Goal: Task Accomplishment & Management: Complete application form

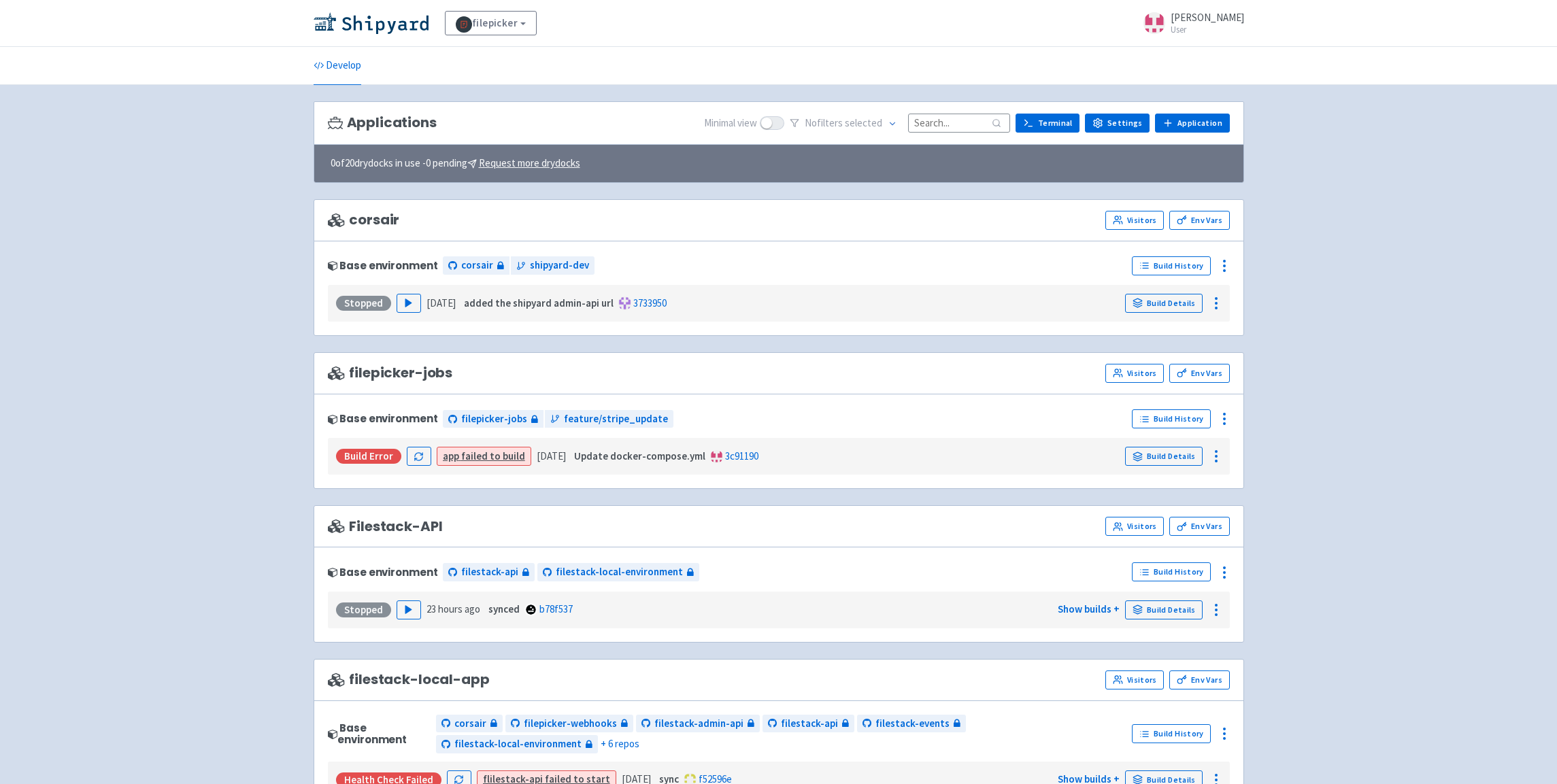
click at [1220, 112] on div "Applications Minimal view No filter s selected Terminal Settings Application Te…" at bounding box center [779, 123] width 930 height 45
click at [1219, 118] on link "Application" at bounding box center [1192, 123] width 74 height 19
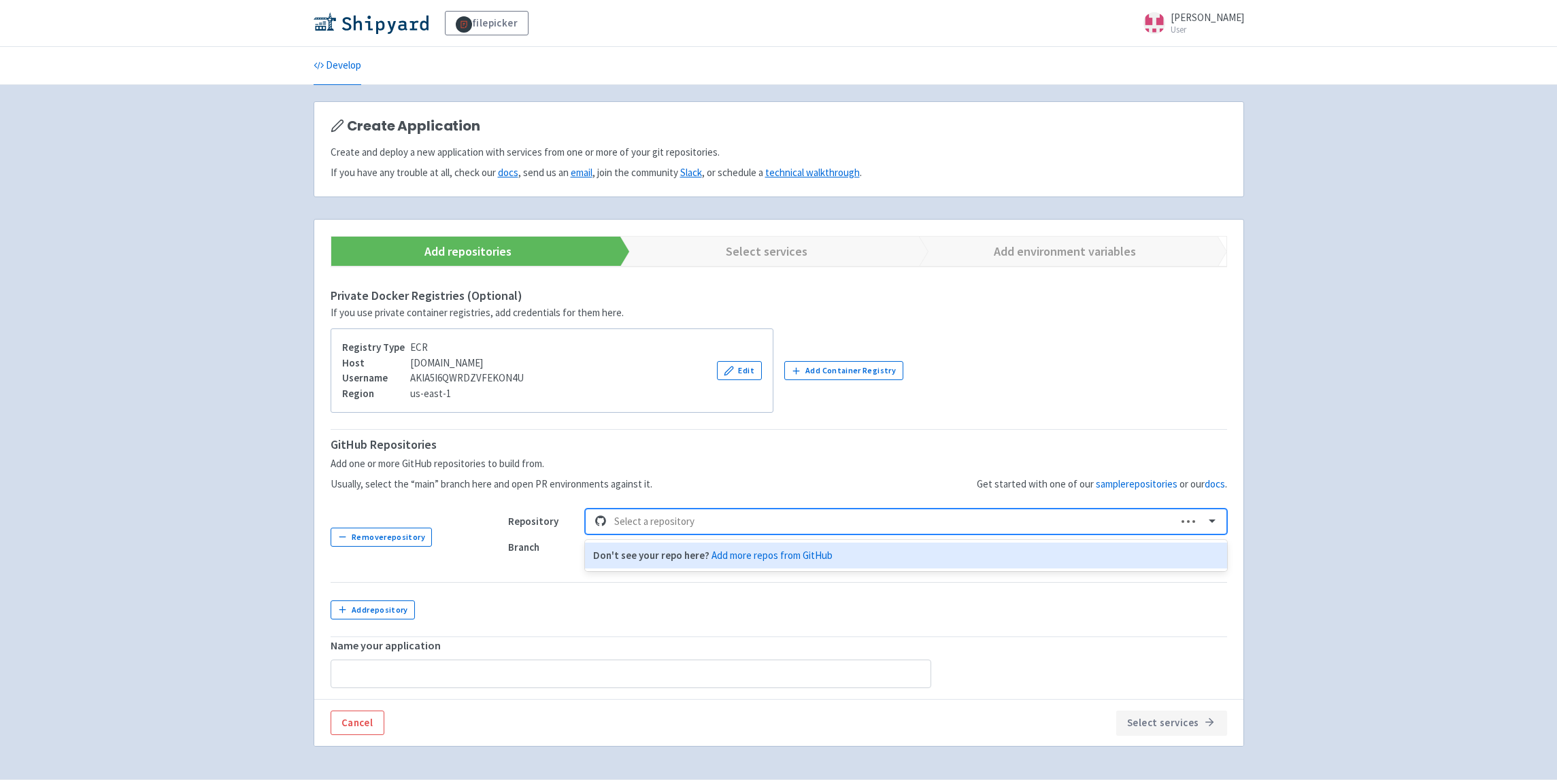
click at [684, 523] on div at bounding box center [892, 522] width 554 height 18
type input ","
type input "metrics-api"
click at [688, 553] on div "filestack-metrics-api" at bounding box center [906, 556] width 642 height 26
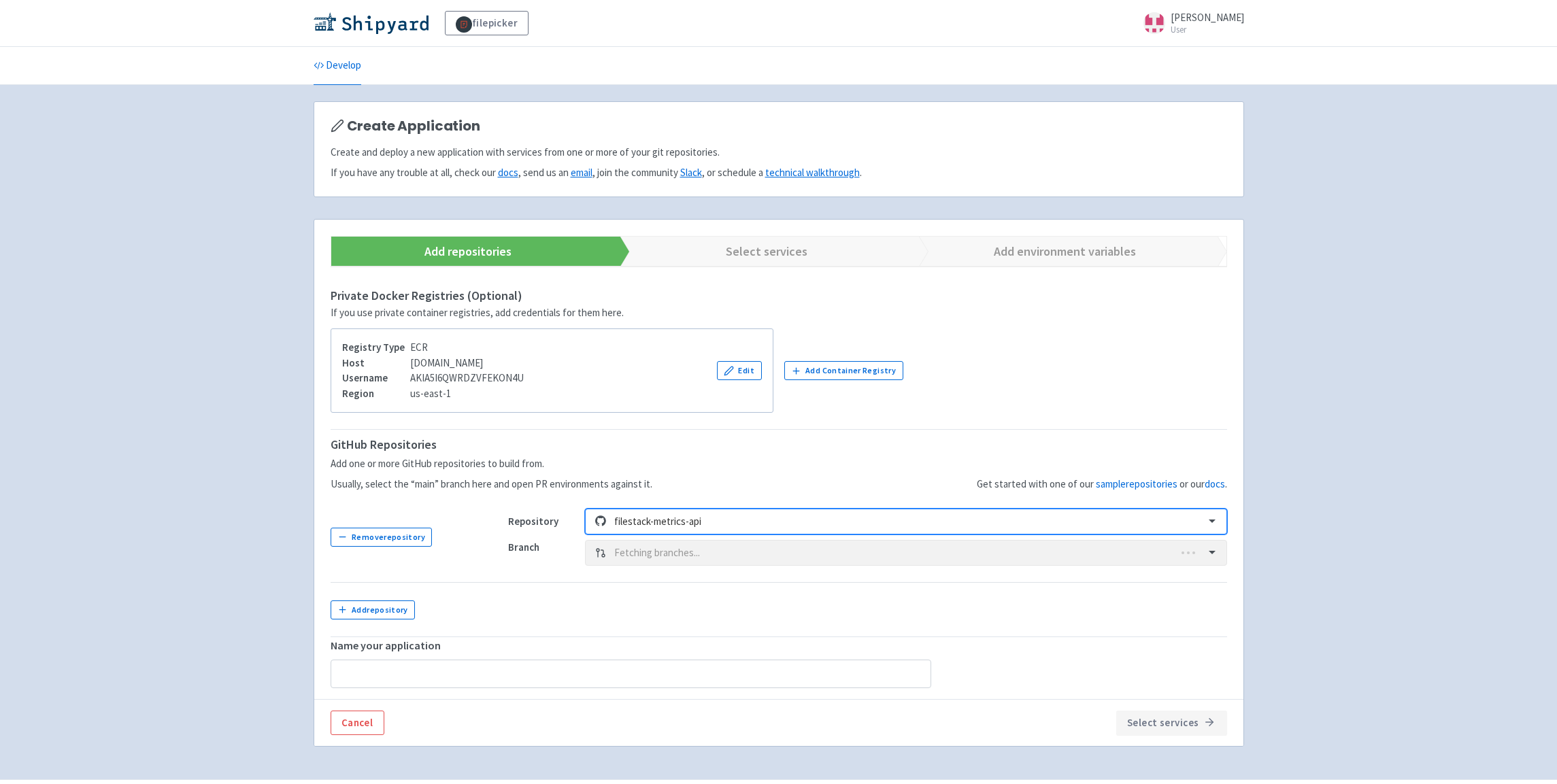
type input "filestack-metrics-api"
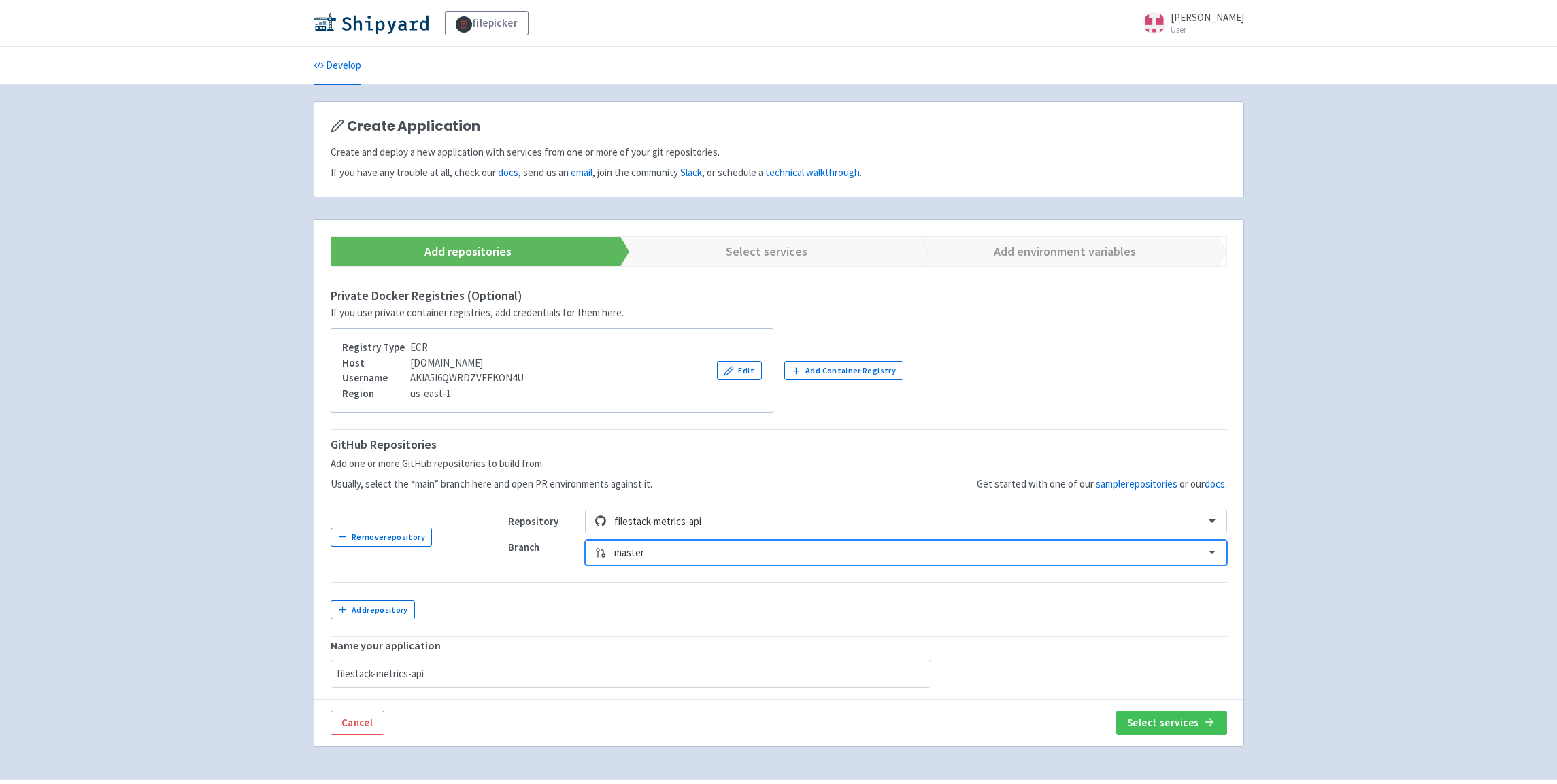
click at [704, 554] on div at bounding box center [905, 552] width 581 height 18
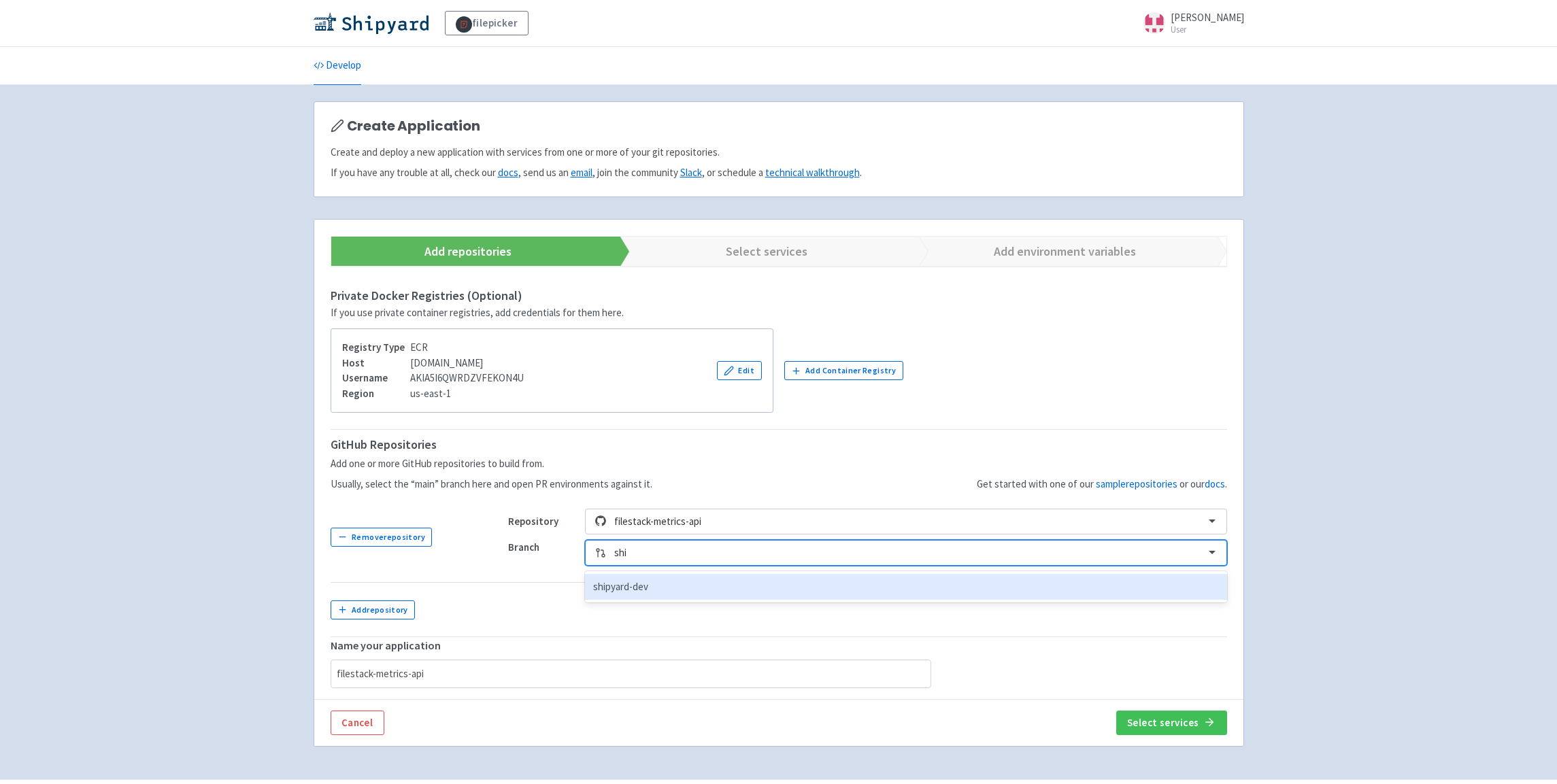
type input "ship"
click at [704, 581] on div "shipyard-dev" at bounding box center [906, 587] width 642 height 26
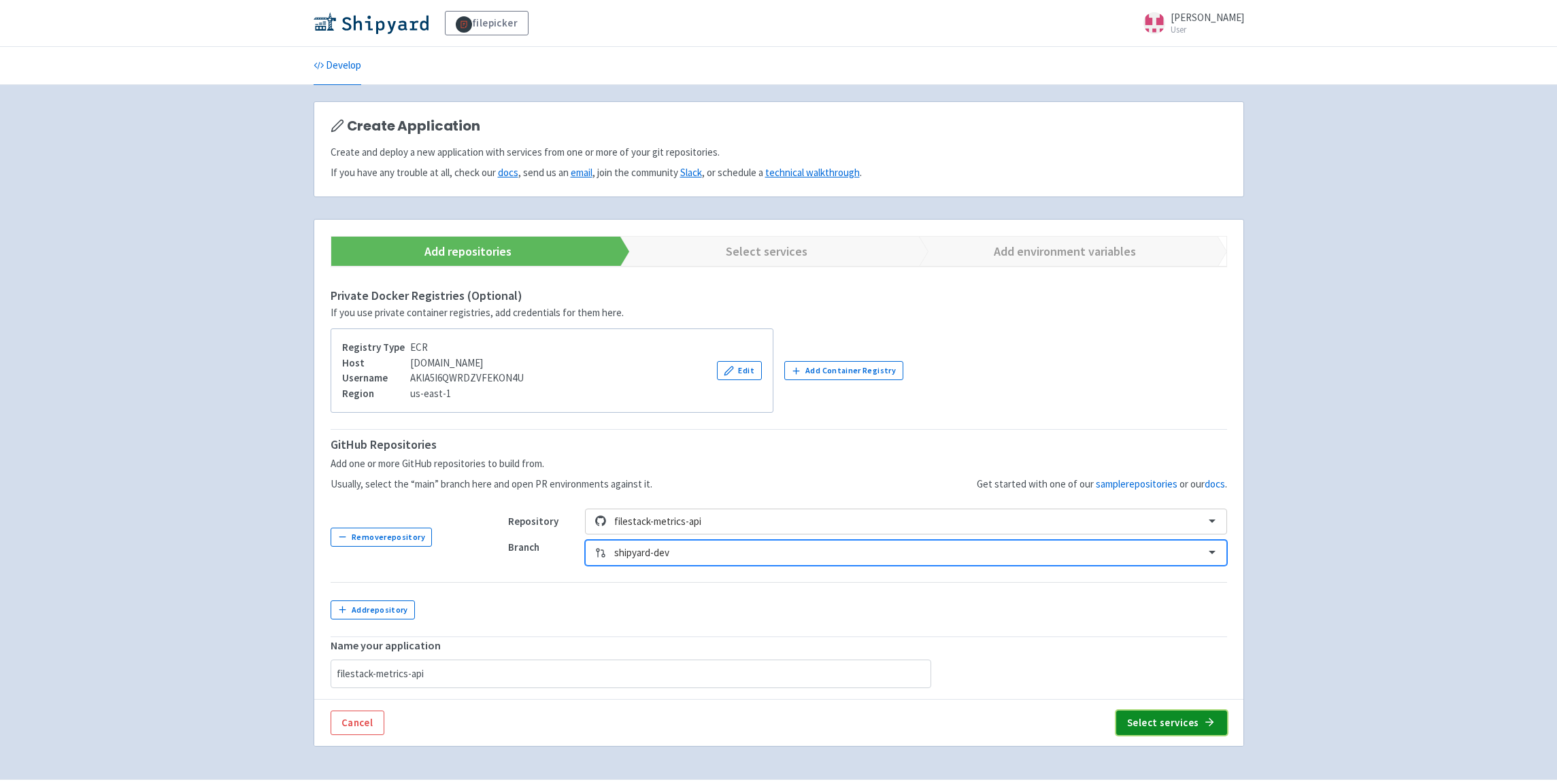
click at [1193, 718] on button "Select services" at bounding box center [1171, 723] width 111 height 24
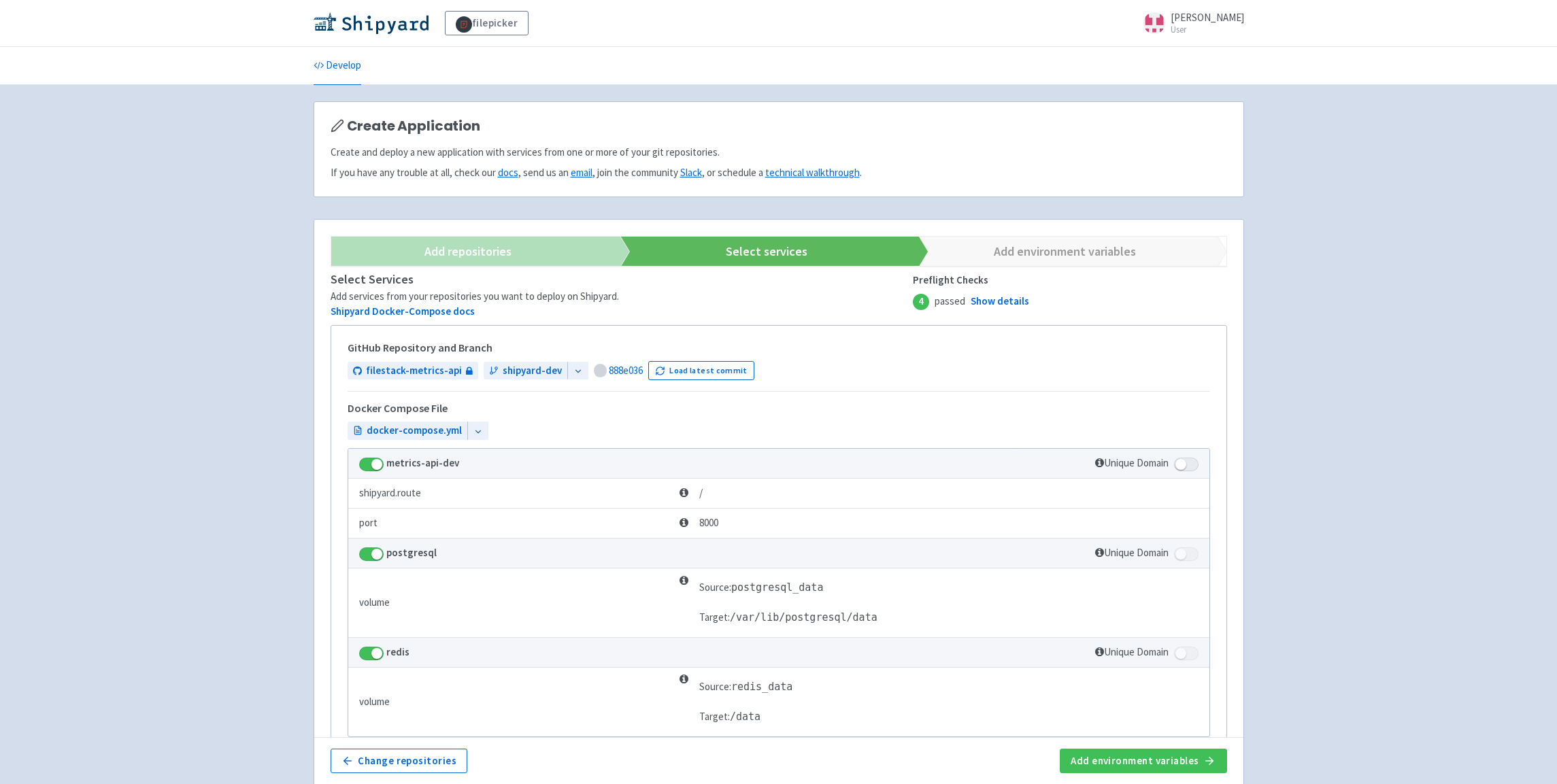
scroll to position [1, 0]
click at [1205, 758] on icon "button" at bounding box center [1209, 761] width 13 height 13
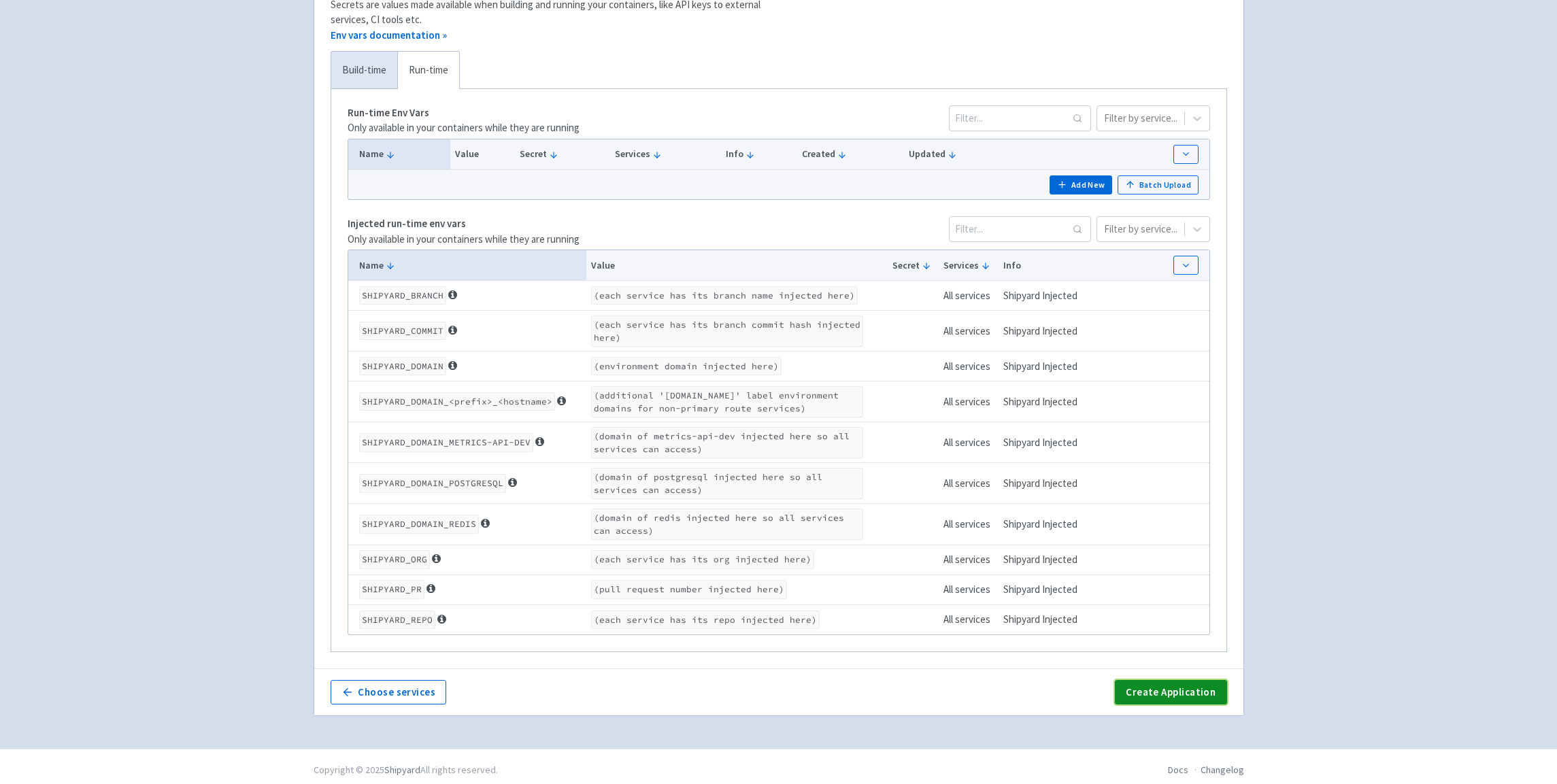
scroll to position [293, 0]
click at [1083, 191] on button "Add New" at bounding box center [1081, 184] width 63 height 19
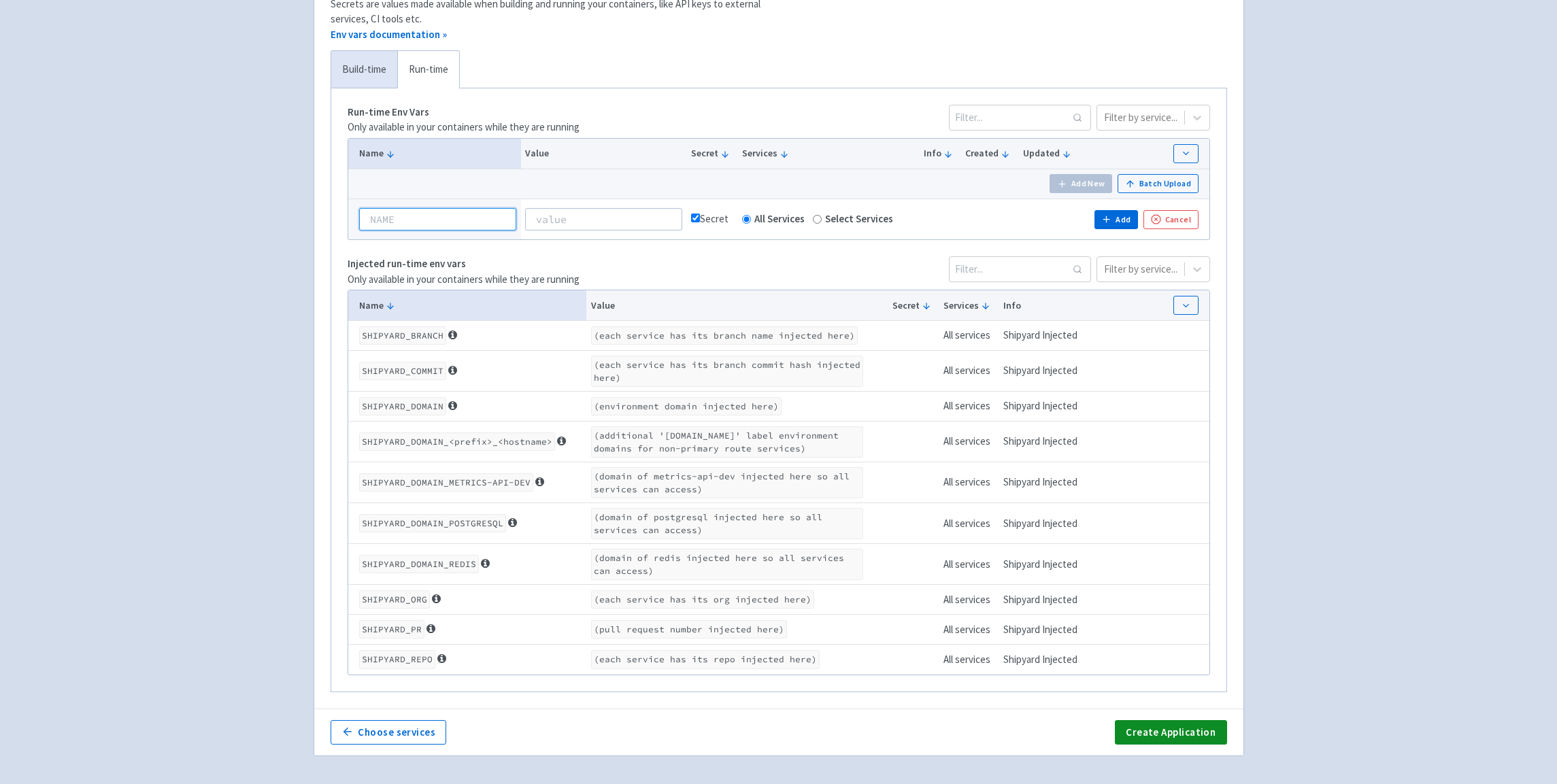
click at [441, 222] on input at bounding box center [438, 219] width 158 height 22
paste input "GITHUB_TOKEN"
type input "GITHUB_TOKEN"
click at [574, 231] on td at bounding box center [604, 219] width 166 height 41
click at [580, 219] on input at bounding box center [604, 219] width 157 height 22
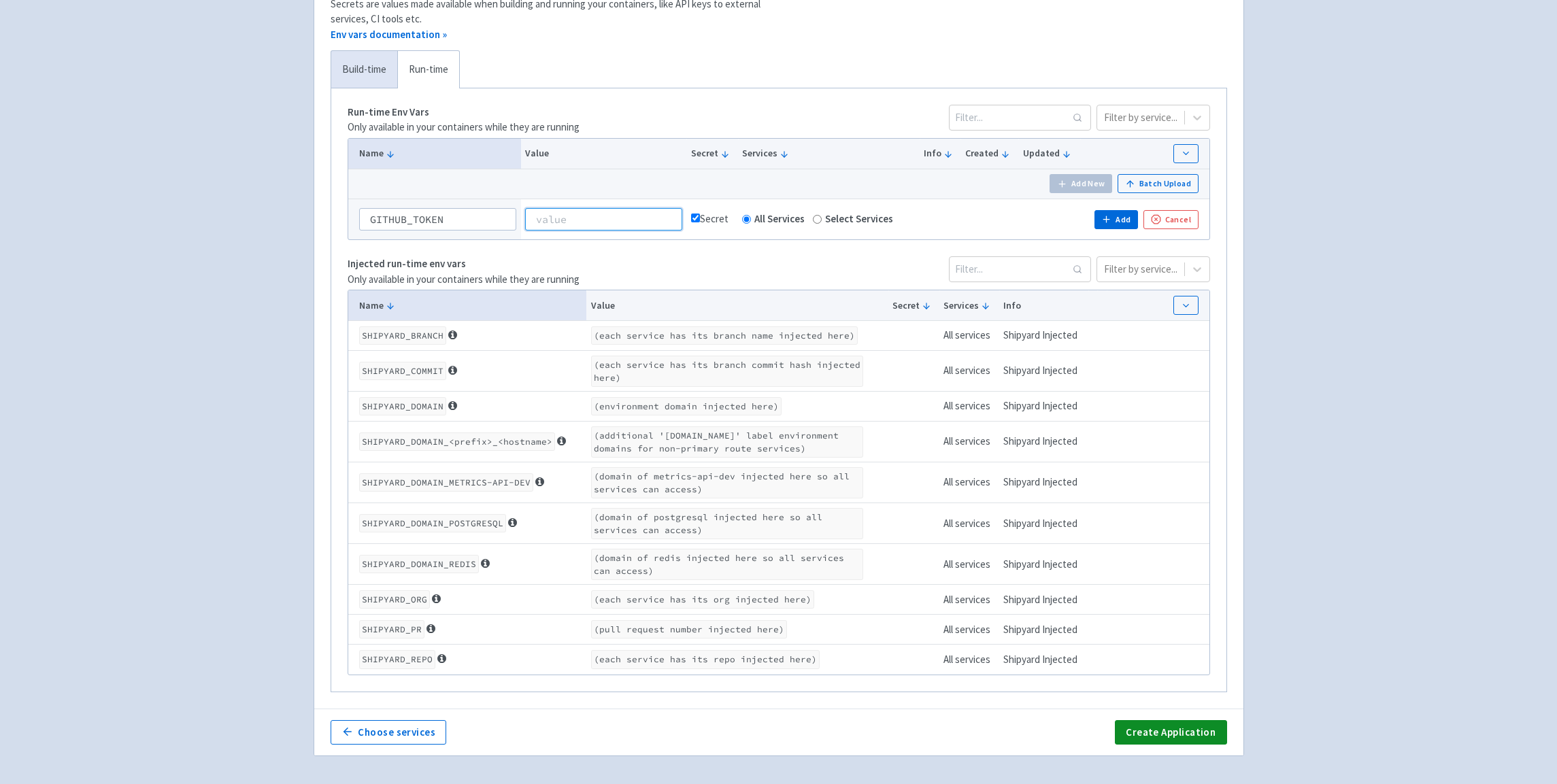
click at [651, 219] on input at bounding box center [604, 219] width 157 height 22
paste input "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"
type input "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"
click at [1175, 736] on button "Create Application" at bounding box center [1171, 732] width 112 height 24
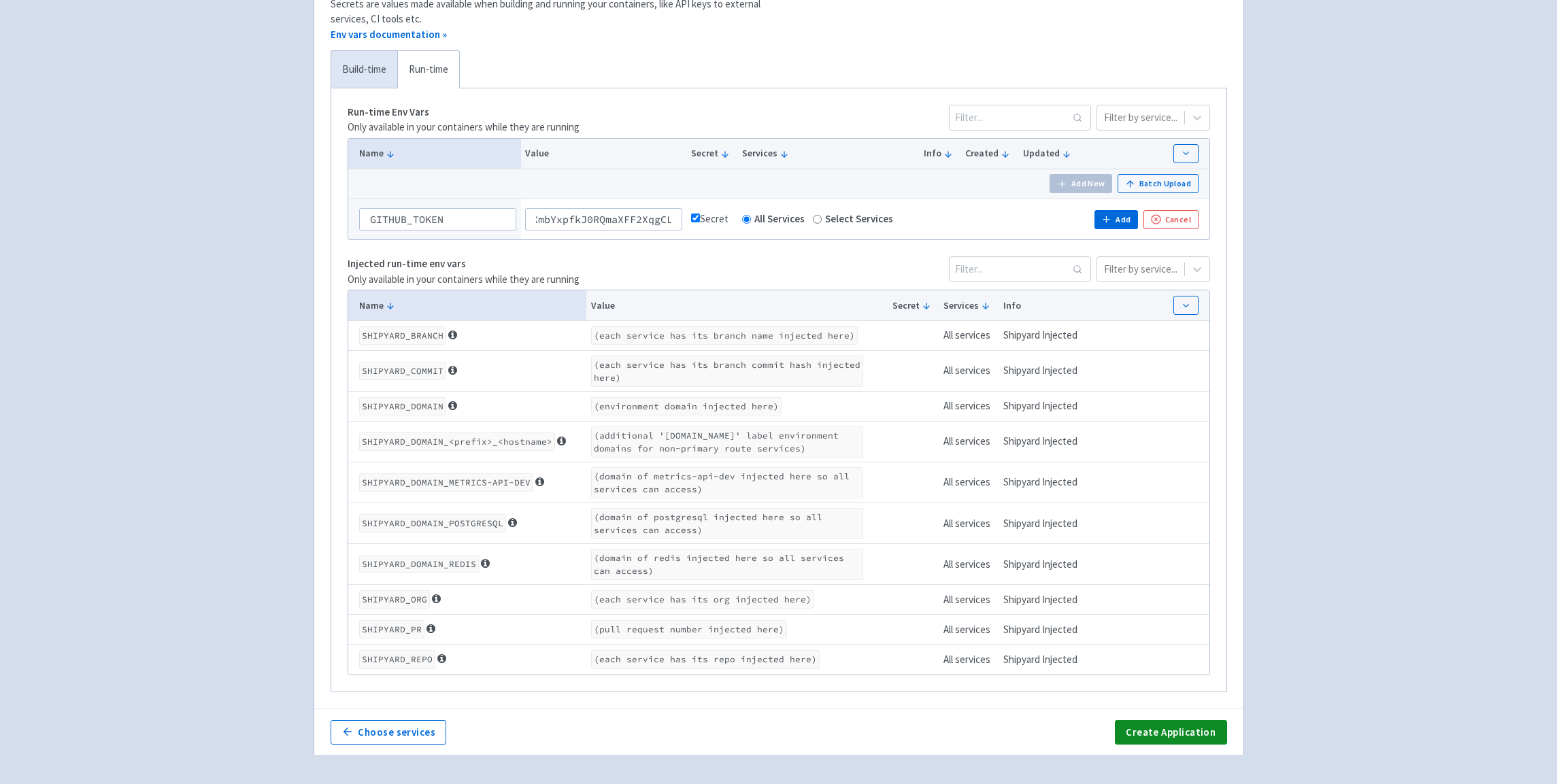
scroll to position [0, 0]
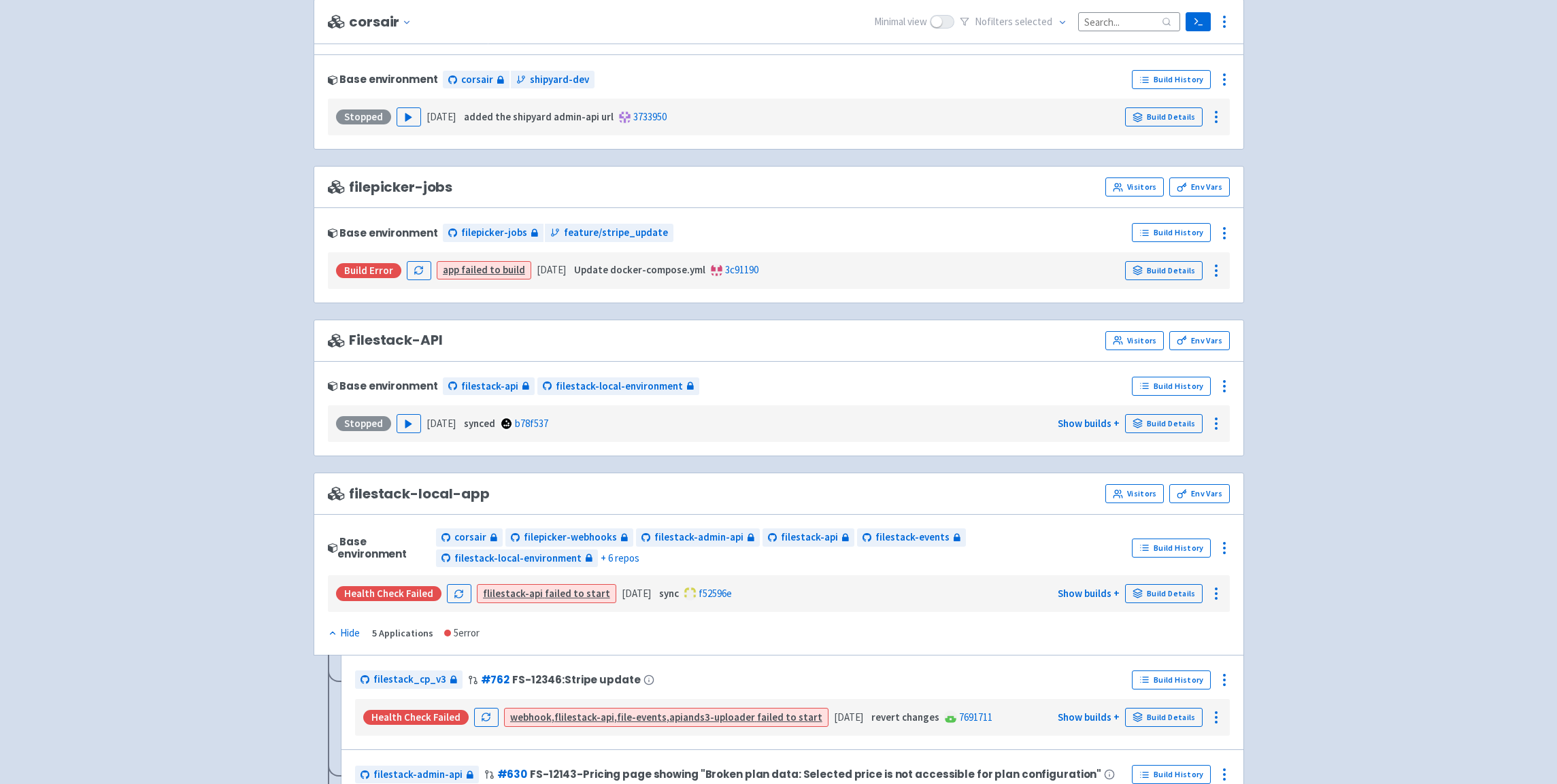
scroll to position [820, 0]
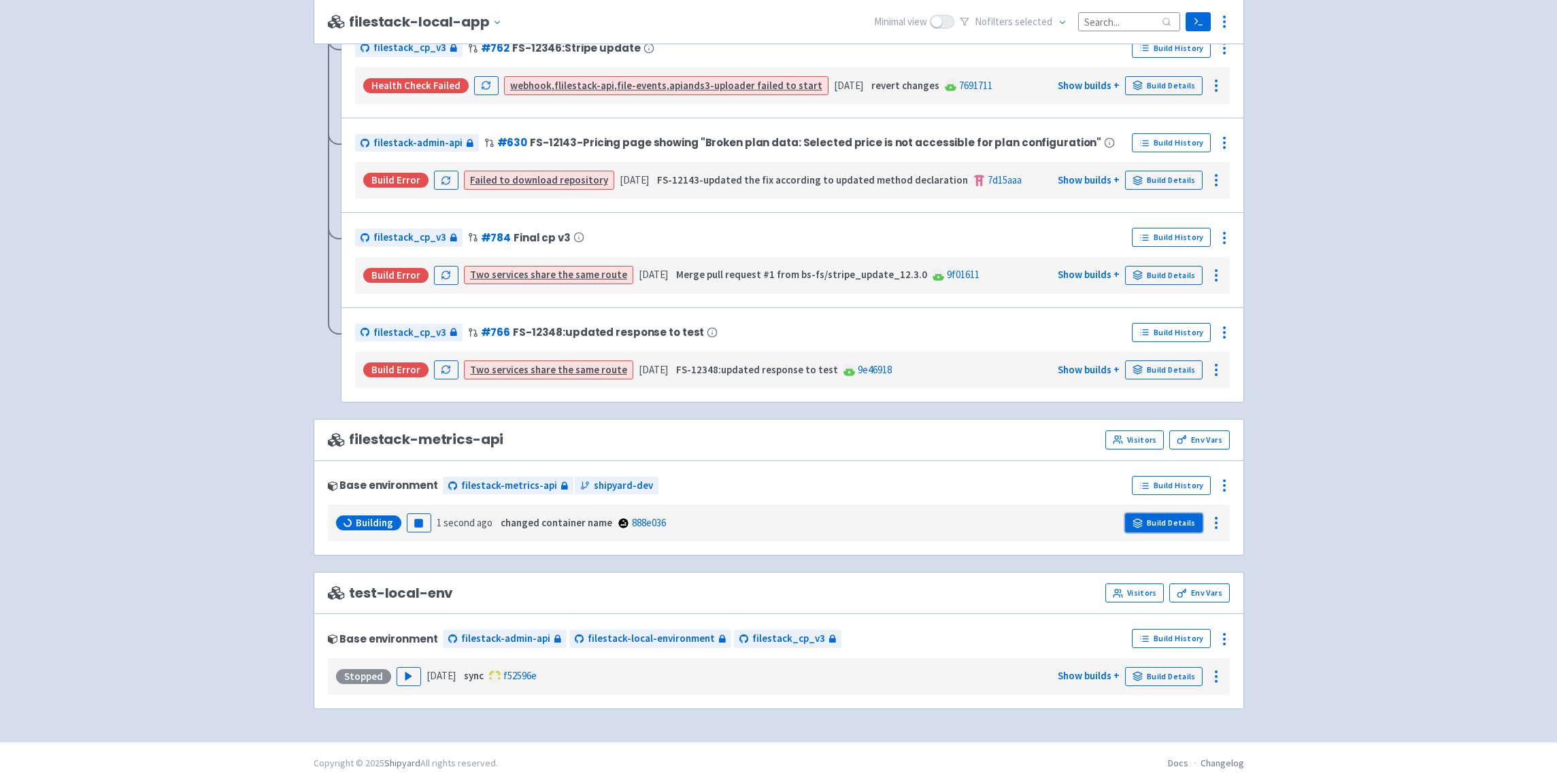
click at [1170, 525] on link "Build Details" at bounding box center [1164, 523] width 78 height 19
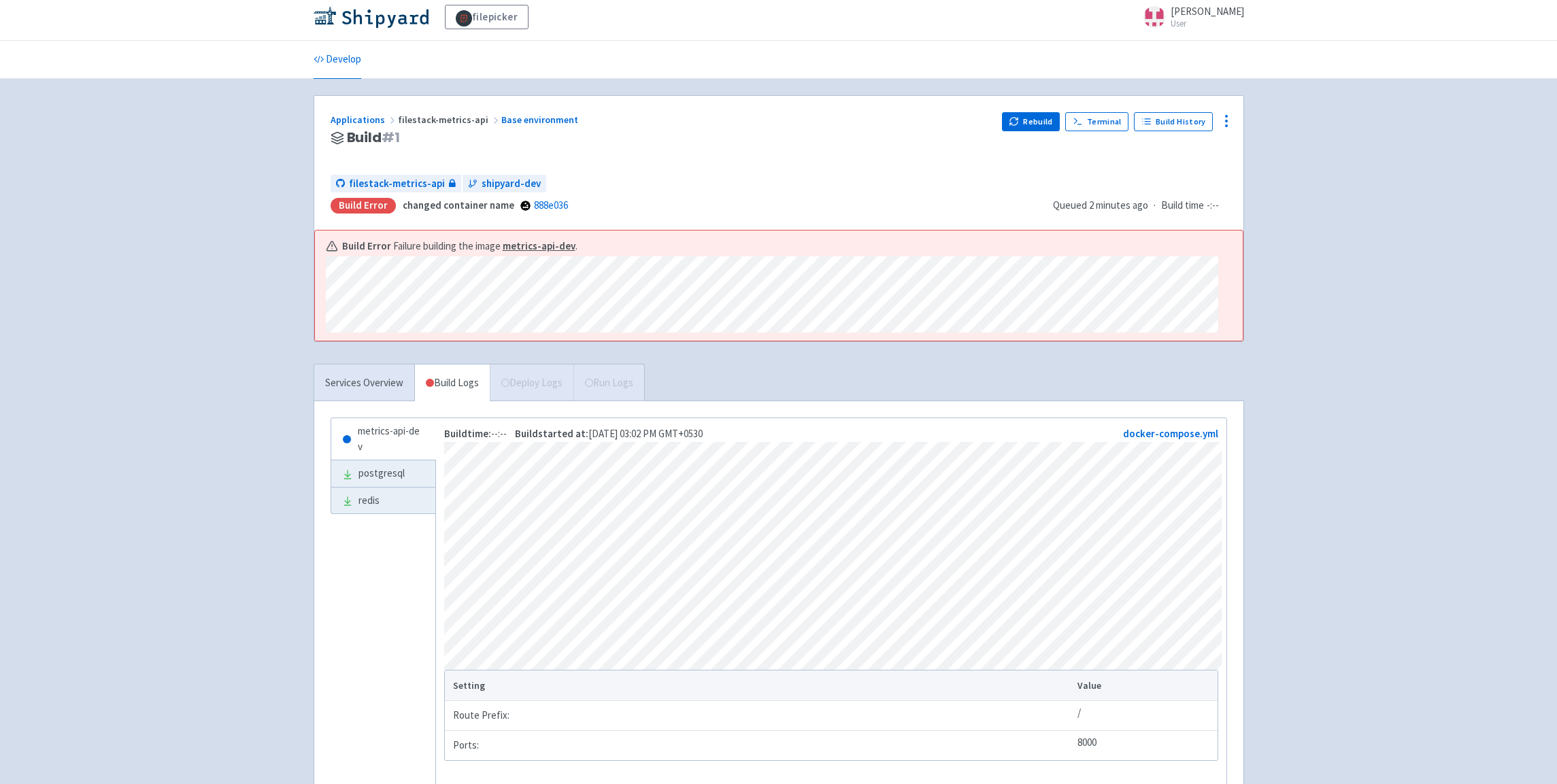
scroll to position [7, 0]
click at [1234, 118] on icon at bounding box center [1226, 120] width 17 height 17
click at [1169, 150] on span "Configure" at bounding box center [1147, 152] width 43 height 19
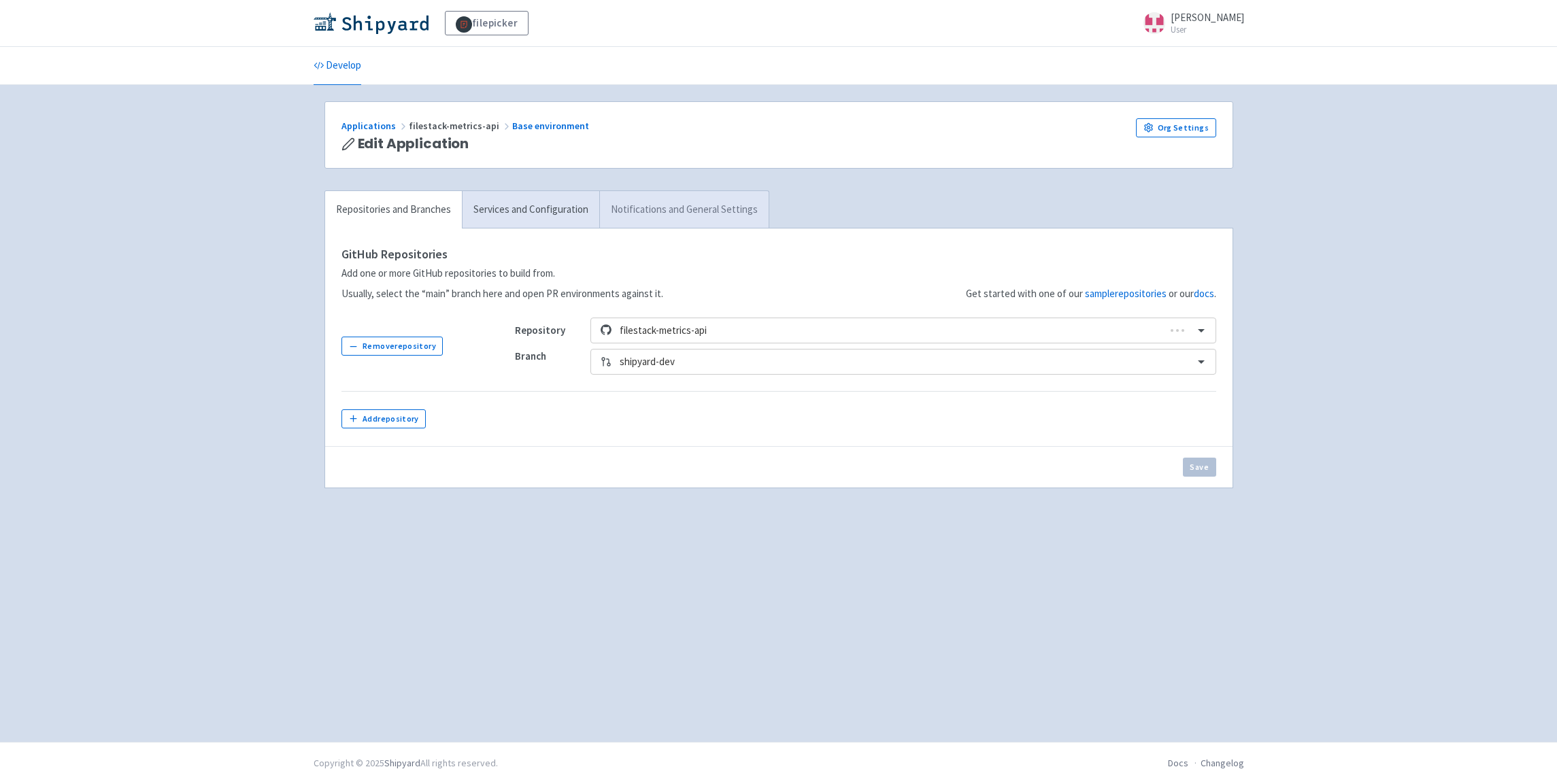
click at [694, 205] on link "Notifications and General Settings" at bounding box center [684, 210] width 170 height 38
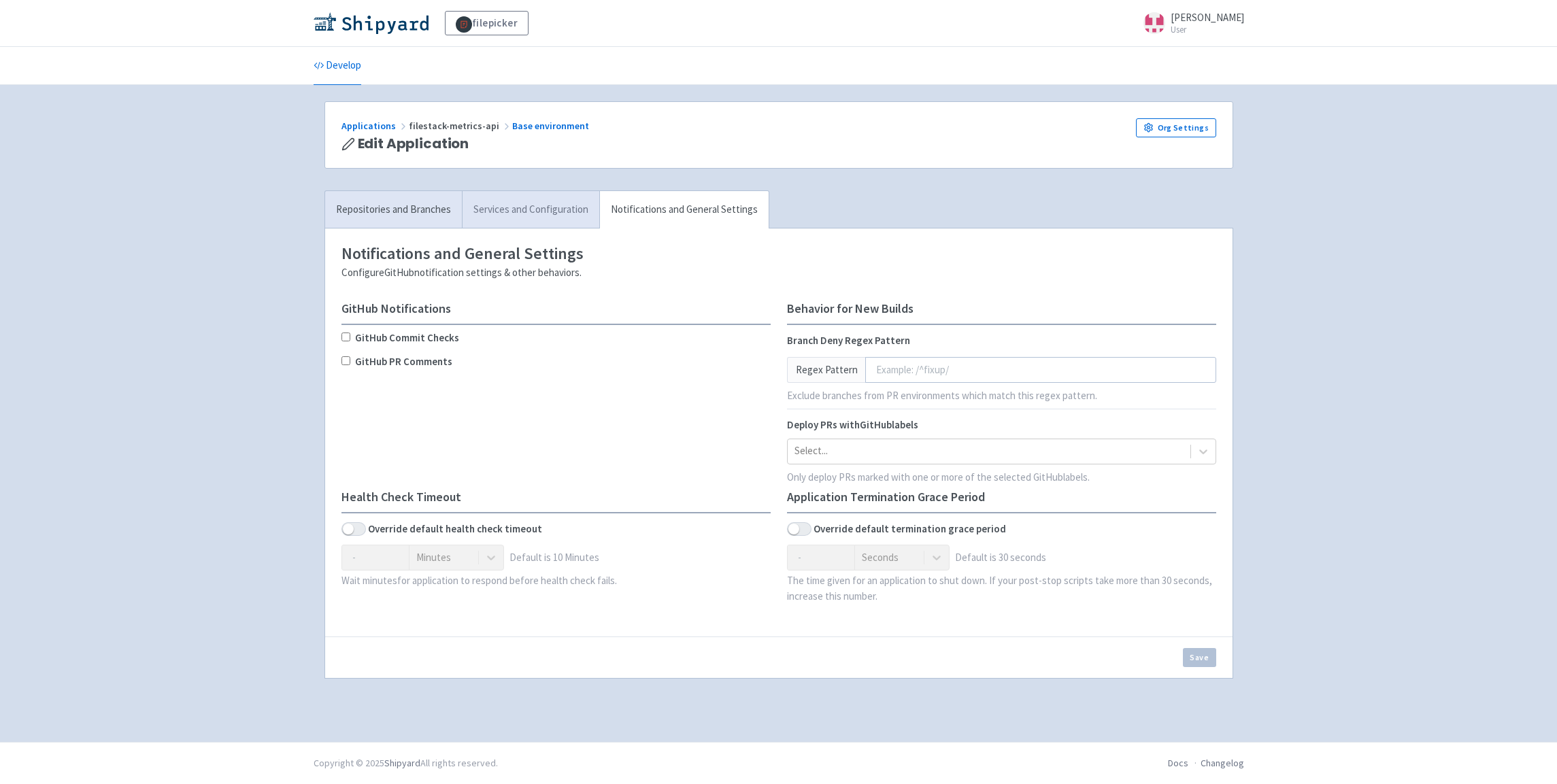
click at [538, 211] on link "Services and Configuration" at bounding box center [530, 210] width 137 height 38
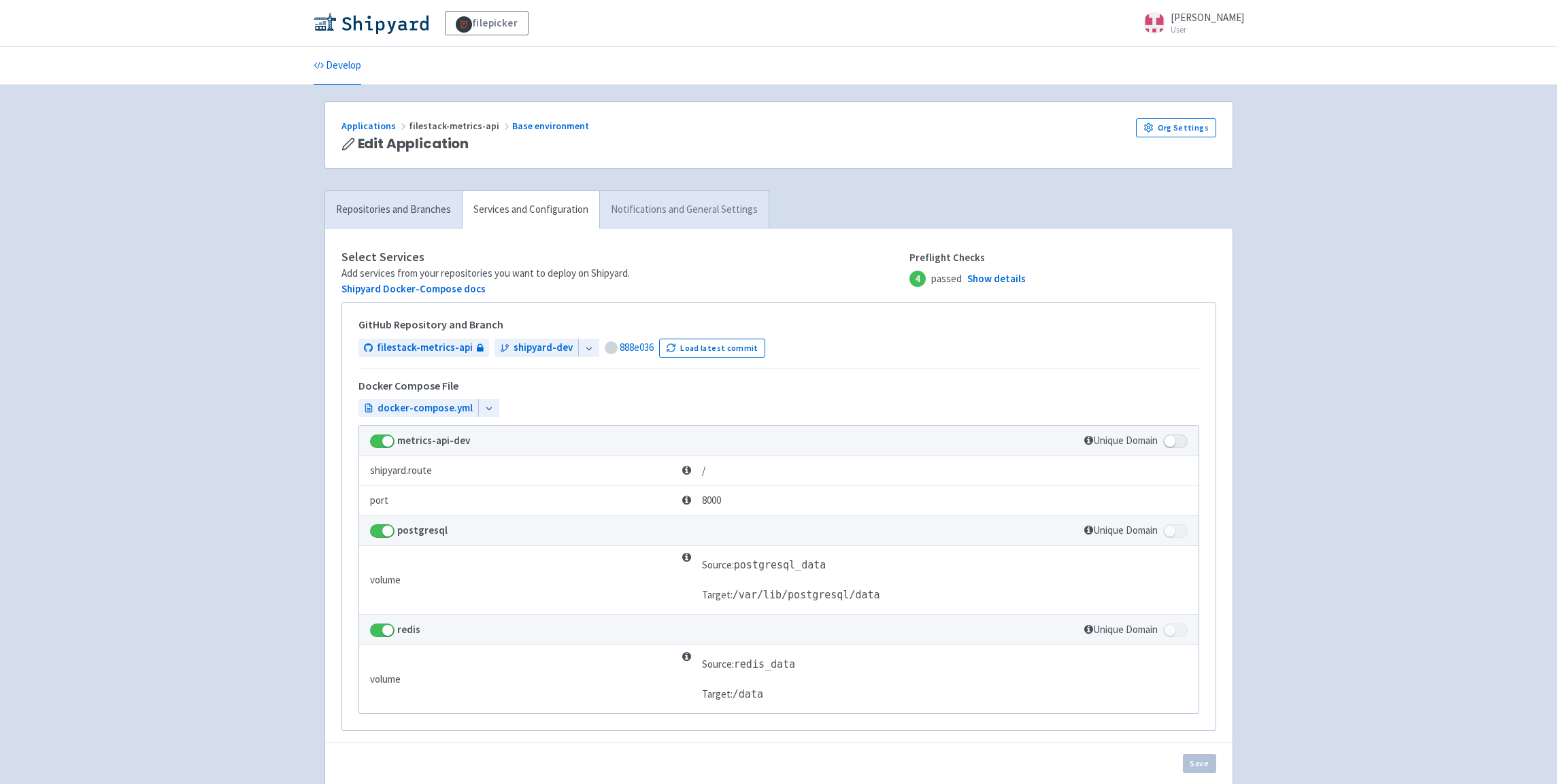
click at [634, 209] on link "Notifications and General Settings" at bounding box center [684, 210] width 170 height 38
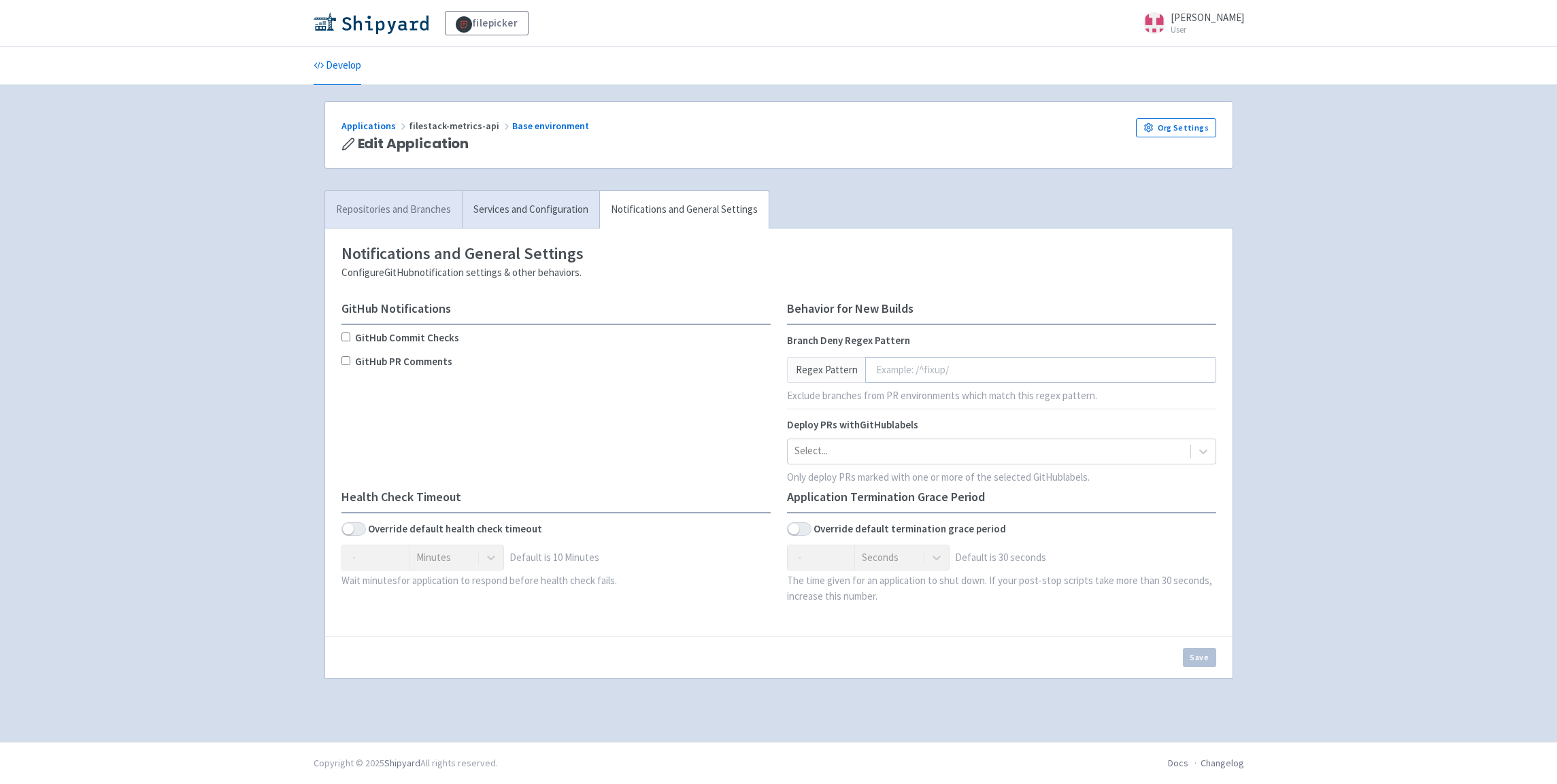
click at [357, 204] on link "Repositories and Branches" at bounding box center [393, 210] width 136 height 38
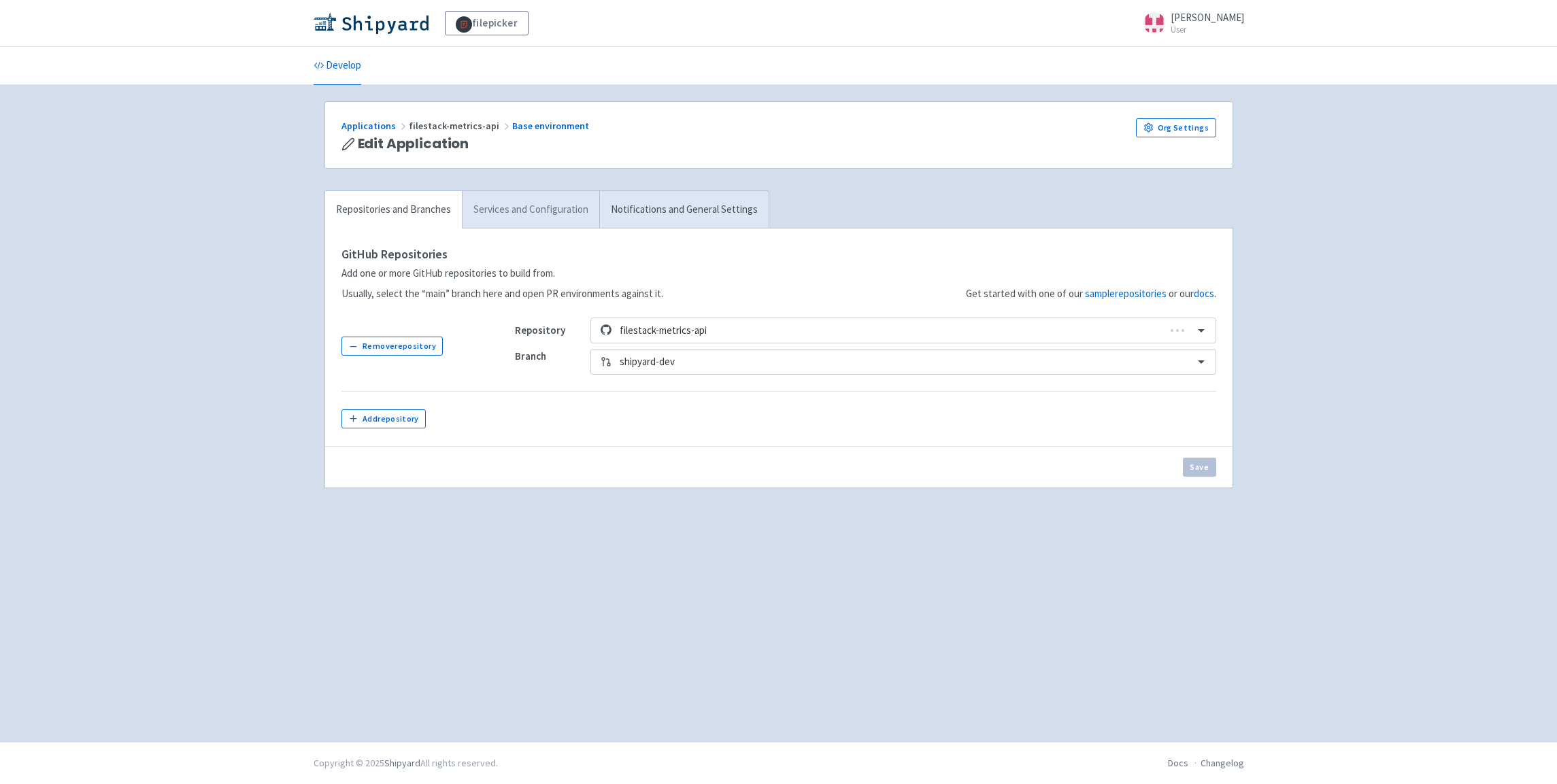
click at [532, 212] on link "Services and Configuration" at bounding box center [530, 210] width 137 height 38
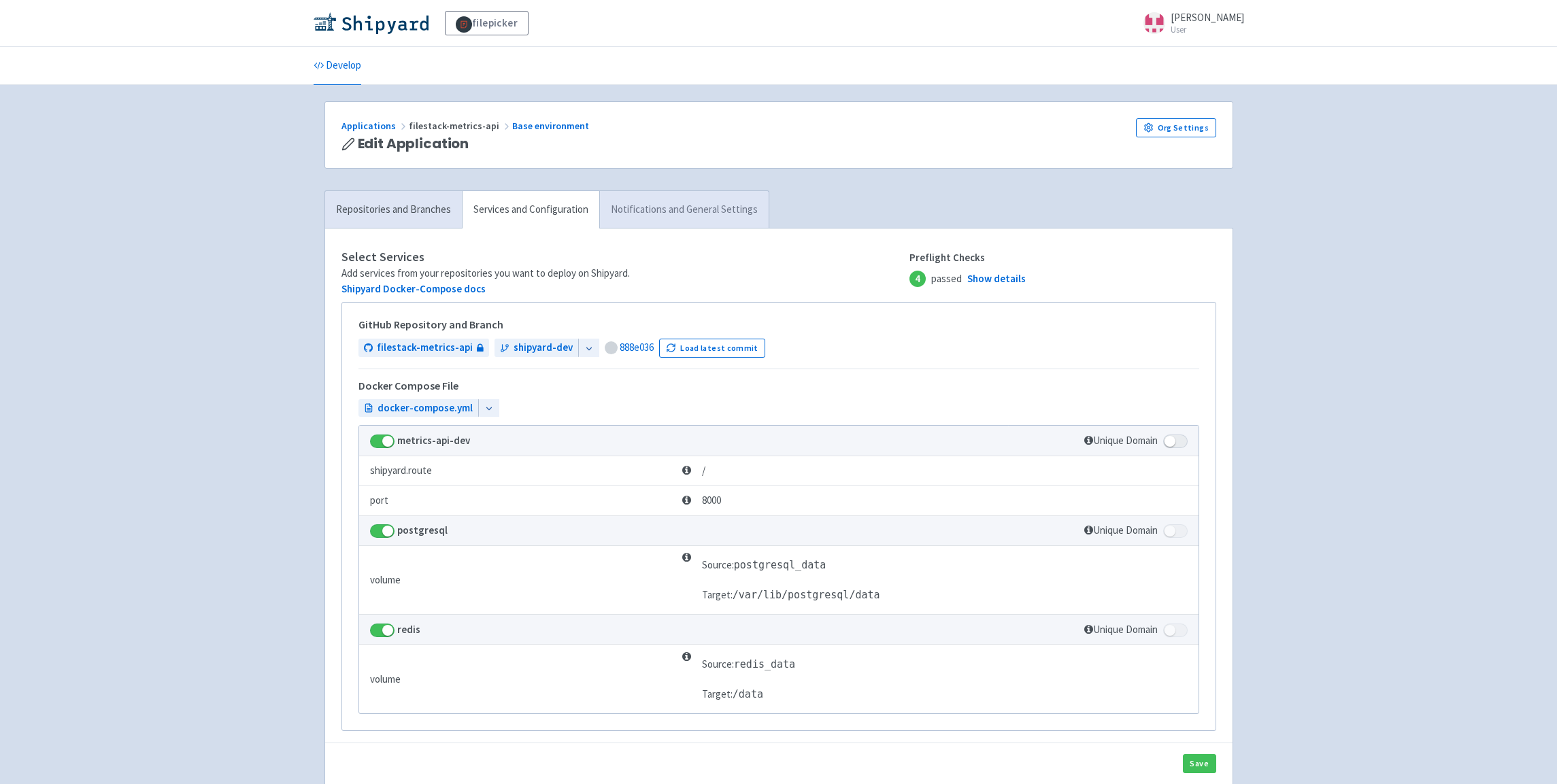
click at [676, 226] on link "Notifications and General Settings" at bounding box center [684, 210] width 170 height 38
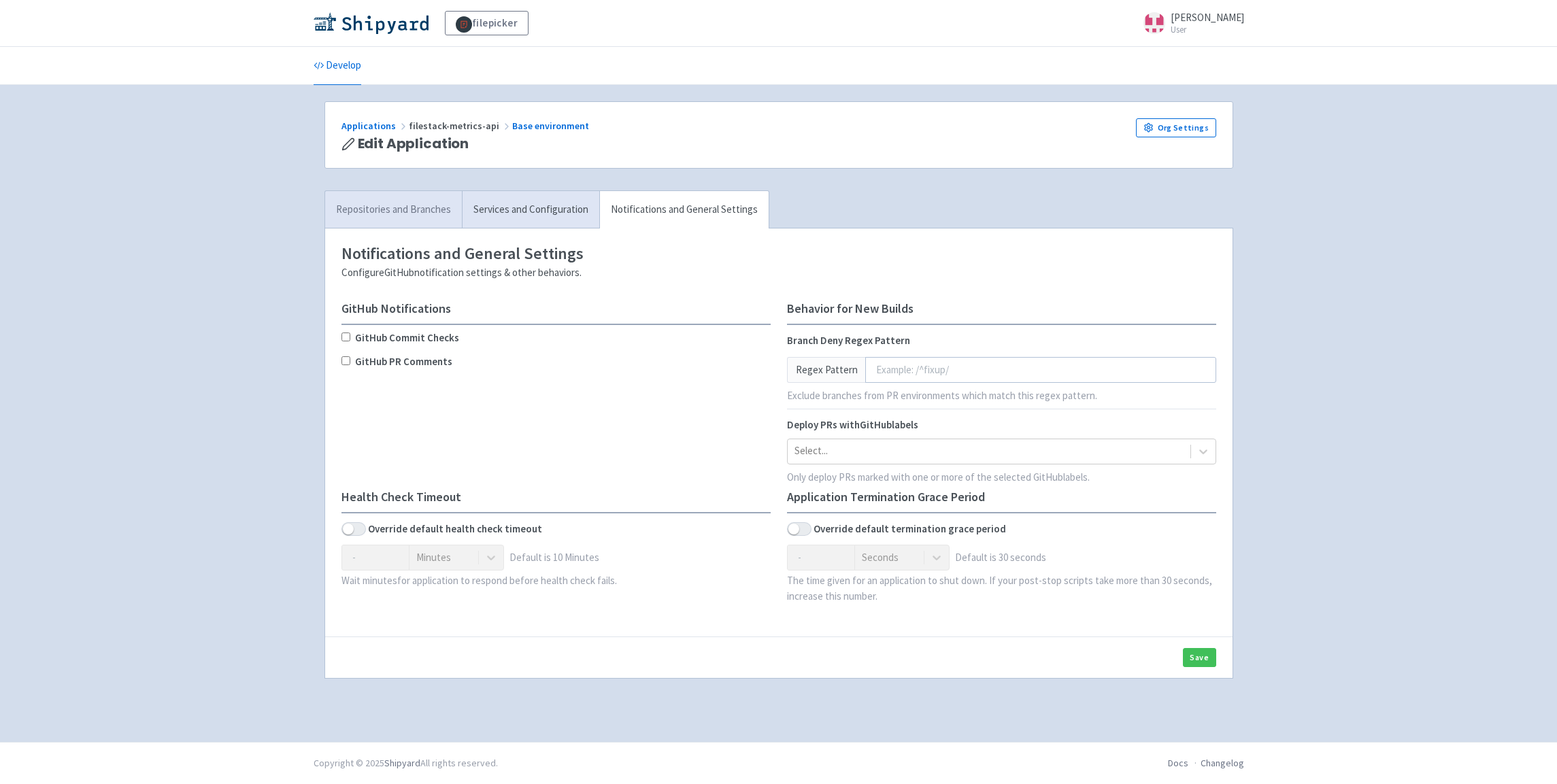
click at [379, 206] on link "Repositories and Branches" at bounding box center [393, 210] width 136 height 38
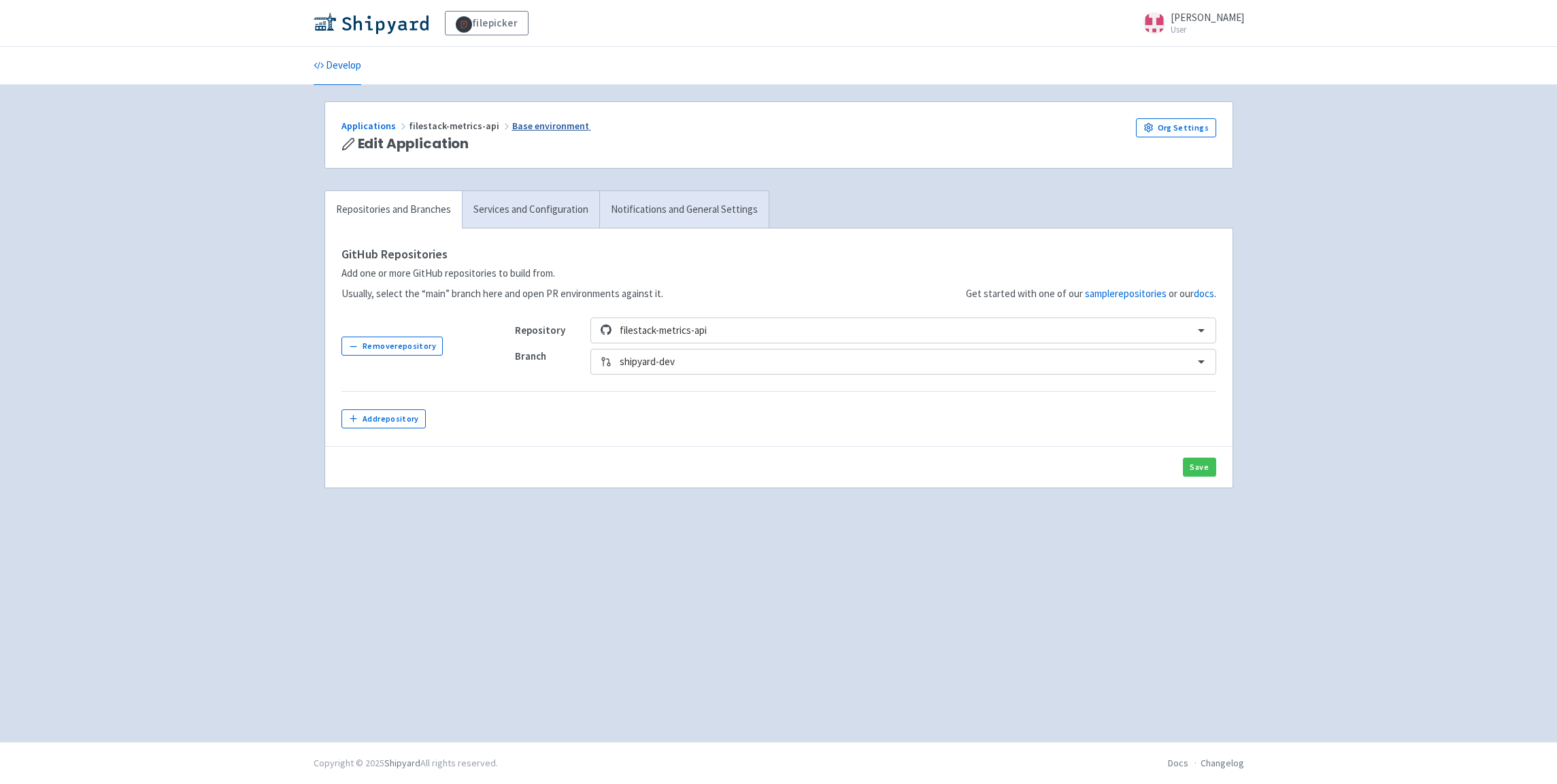
click at [528, 123] on link "Base environment" at bounding box center [552, 126] width 79 height 12
click at [371, 127] on link "Applications" at bounding box center [375, 126] width 67 height 12
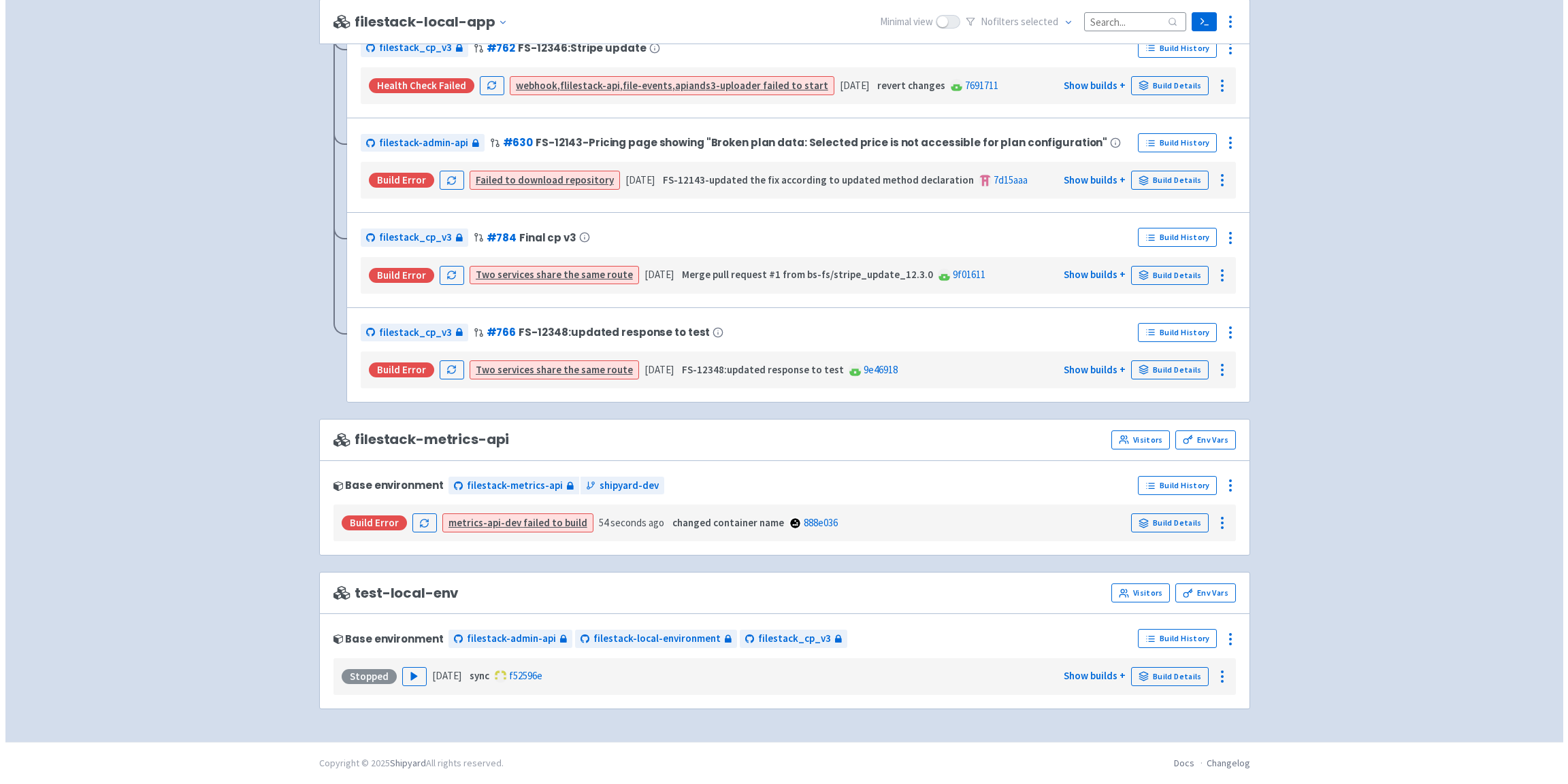
scroll to position [820, 0]
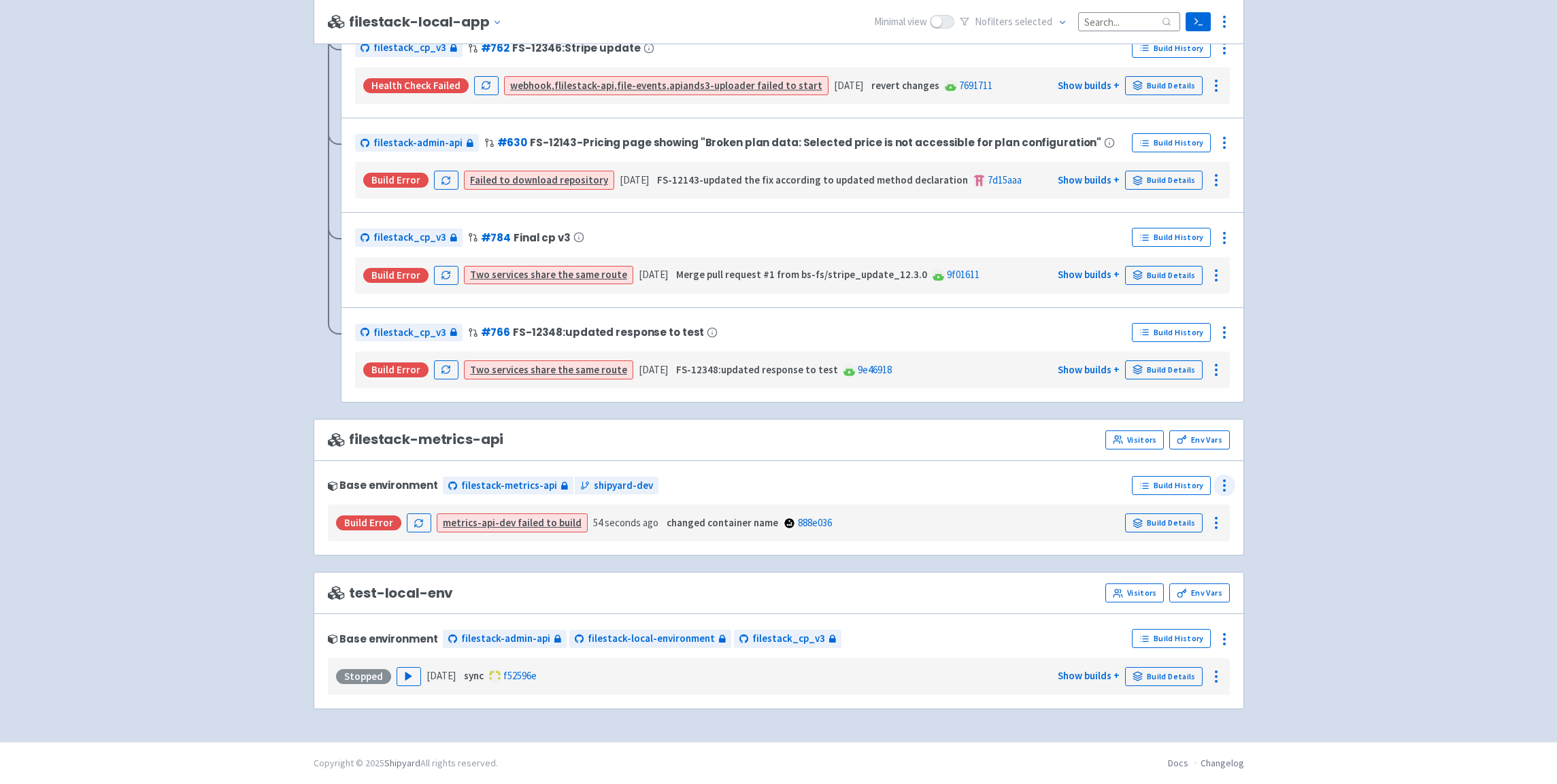
click at [1227, 482] on icon at bounding box center [1224, 485] width 17 height 17
click at [1157, 656] on span "Delete" at bounding box center [1171, 663] width 95 height 19
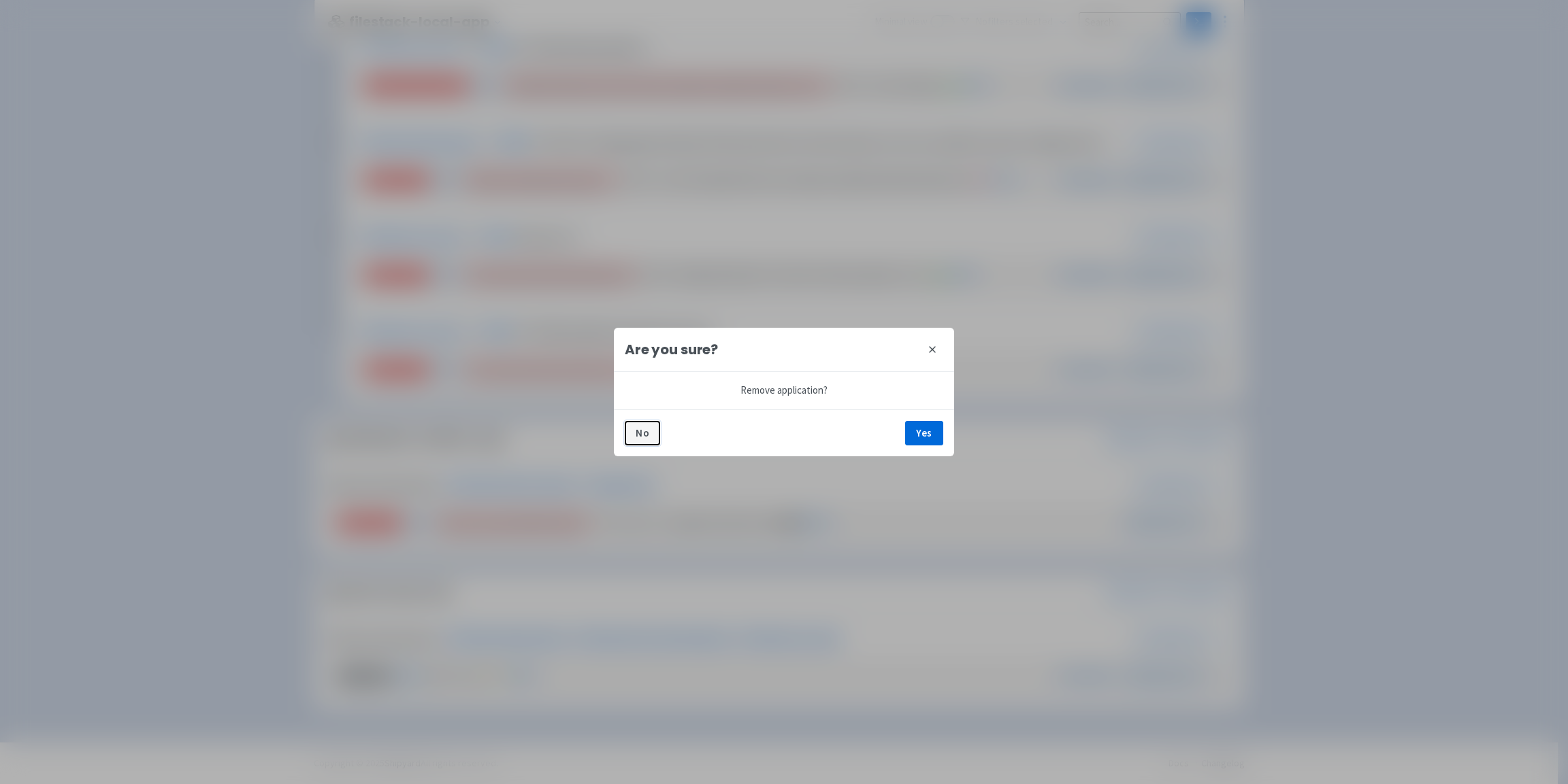
click at [633, 439] on button "No" at bounding box center [642, 434] width 35 height 24
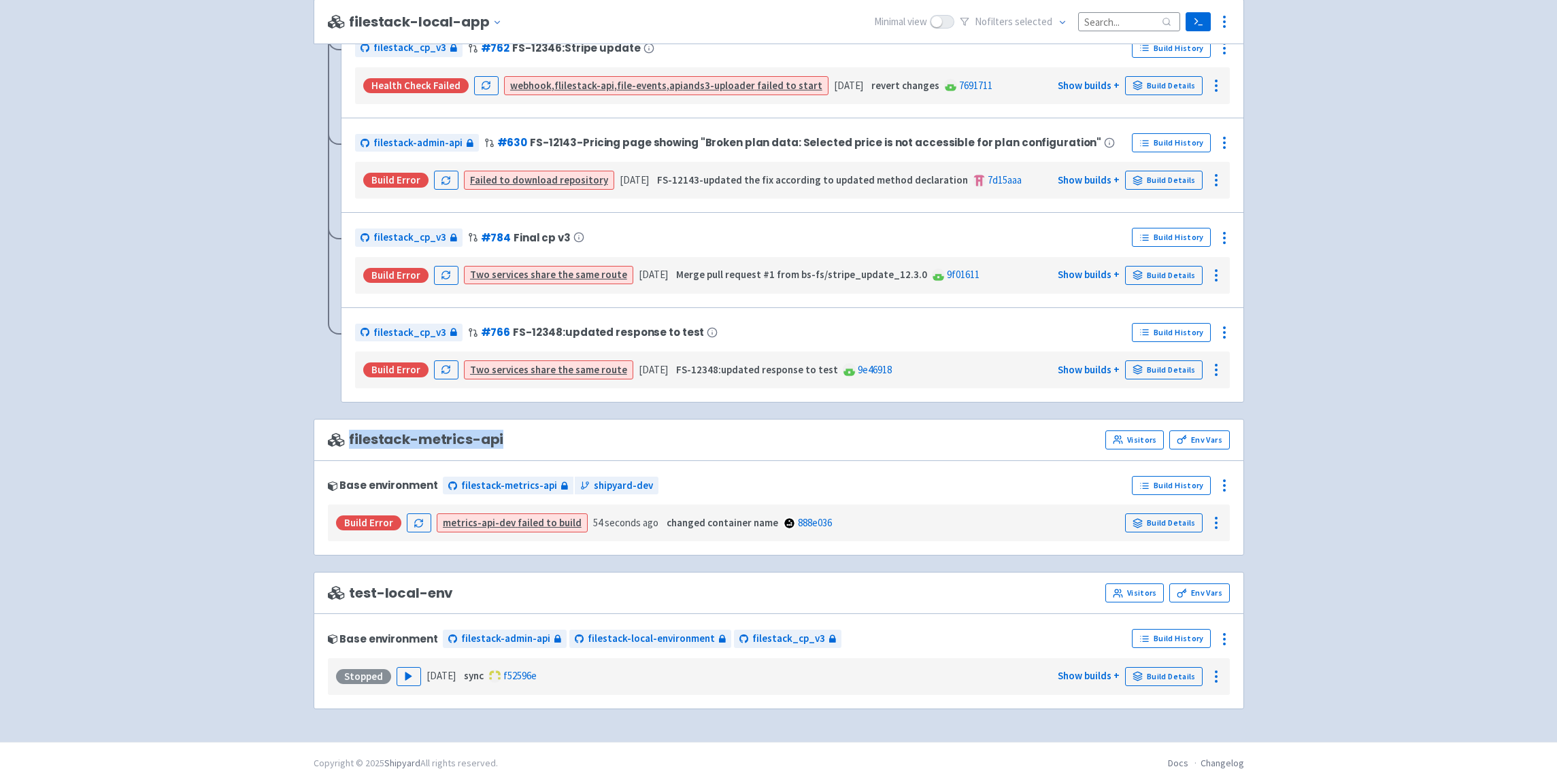
drag, startPoint x: 345, startPoint y: 435, endPoint x: 508, endPoint y: 437, distance: 163.0
click at [508, 437] on div "filestack-metrics-api Visitors Env Vars" at bounding box center [779, 440] width 902 height 19
copy span "filestack-metrics-api"
click at [1227, 482] on icon at bounding box center [1224, 485] width 17 height 17
click at [1169, 660] on span "Delete" at bounding box center [1171, 663] width 95 height 19
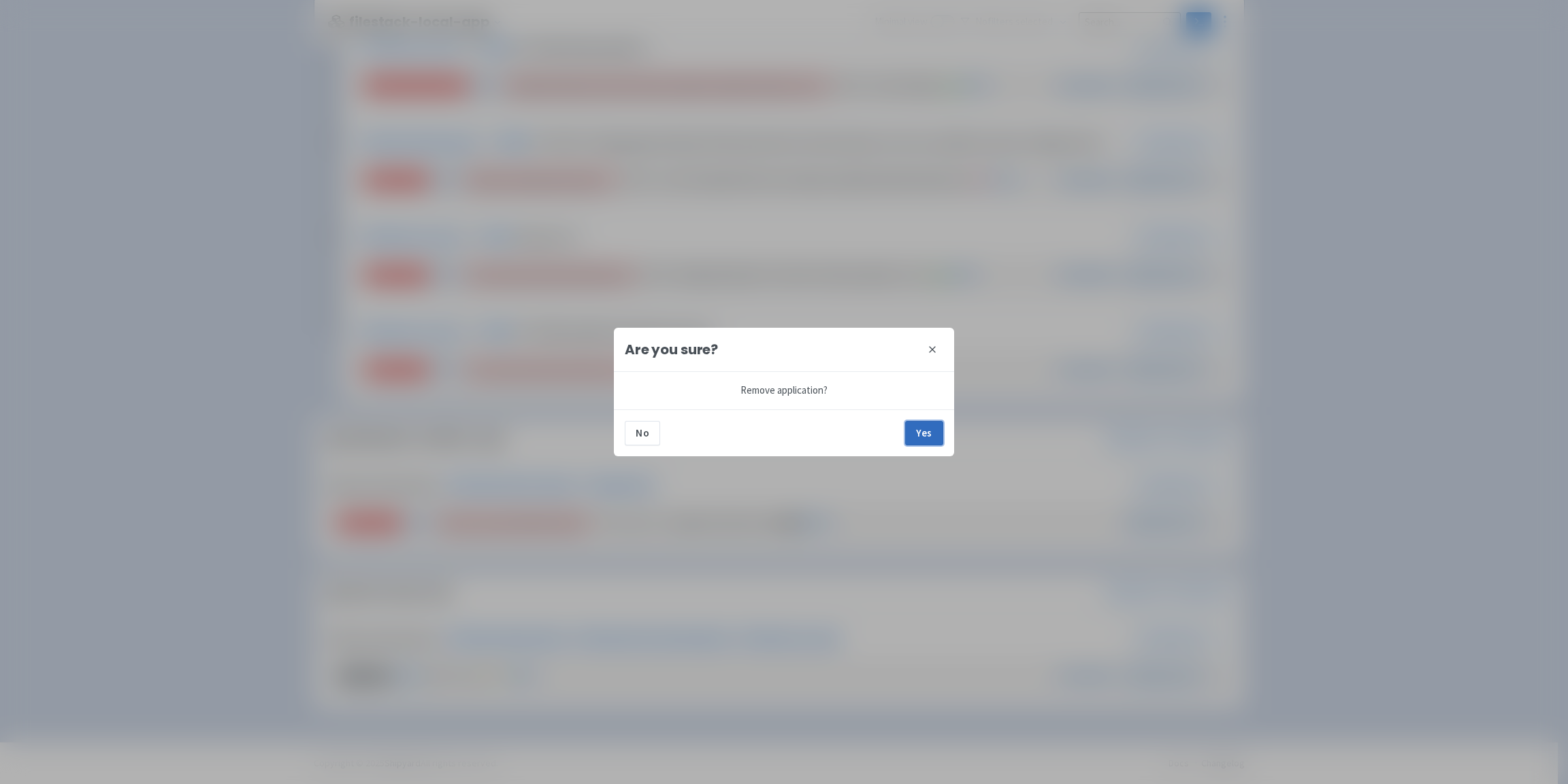
click at [933, 436] on button "Yes" at bounding box center [924, 434] width 38 height 24
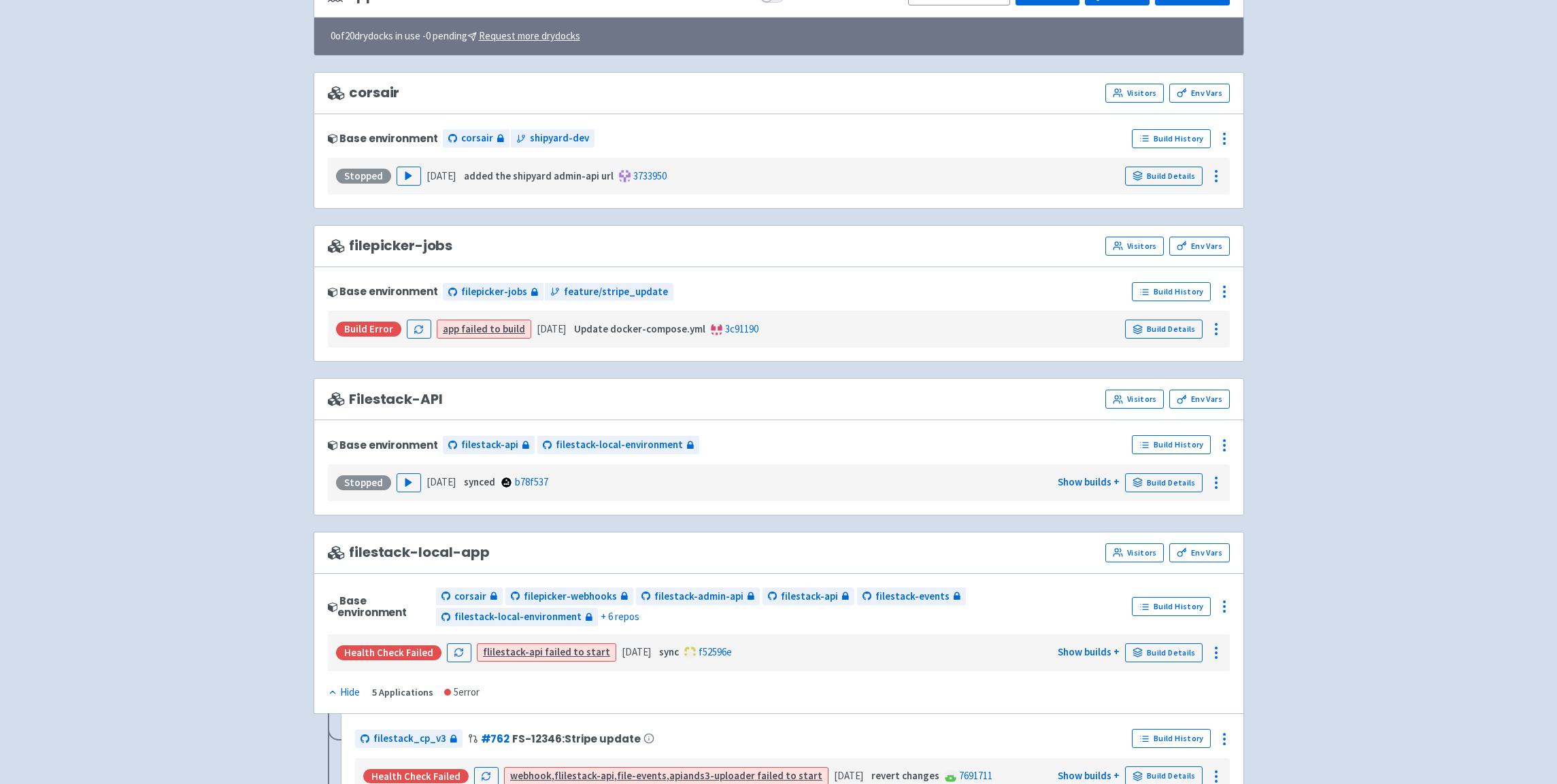
scroll to position [0, 0]
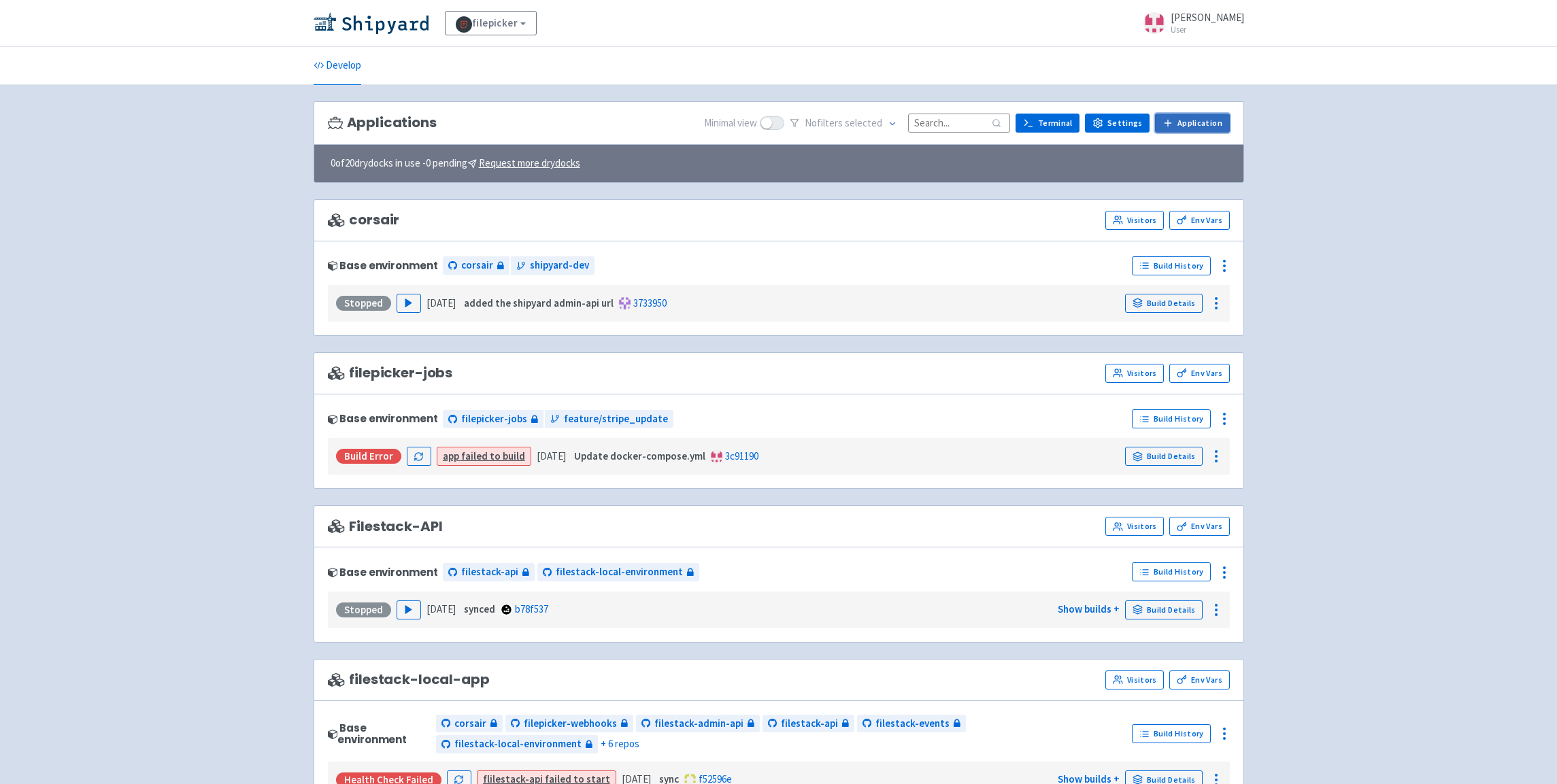
click at [1194, 126] on link "Application" at bounding box center [1192, 123] width 74 height 19
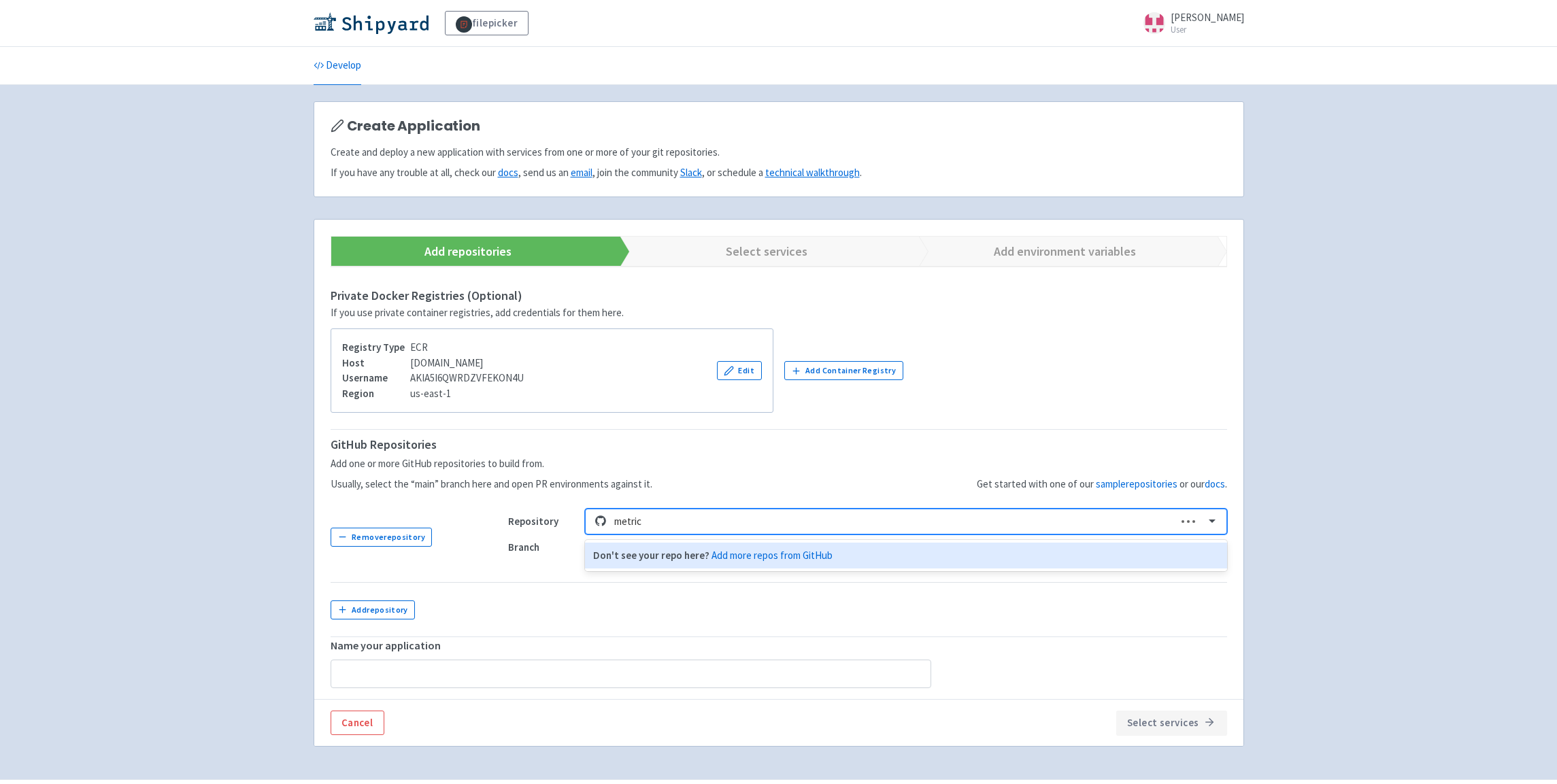
type input "metrics"
click at [664, 557] on div "filestack-metrics-api" at bounding box center [906, 556] width 642 height 26
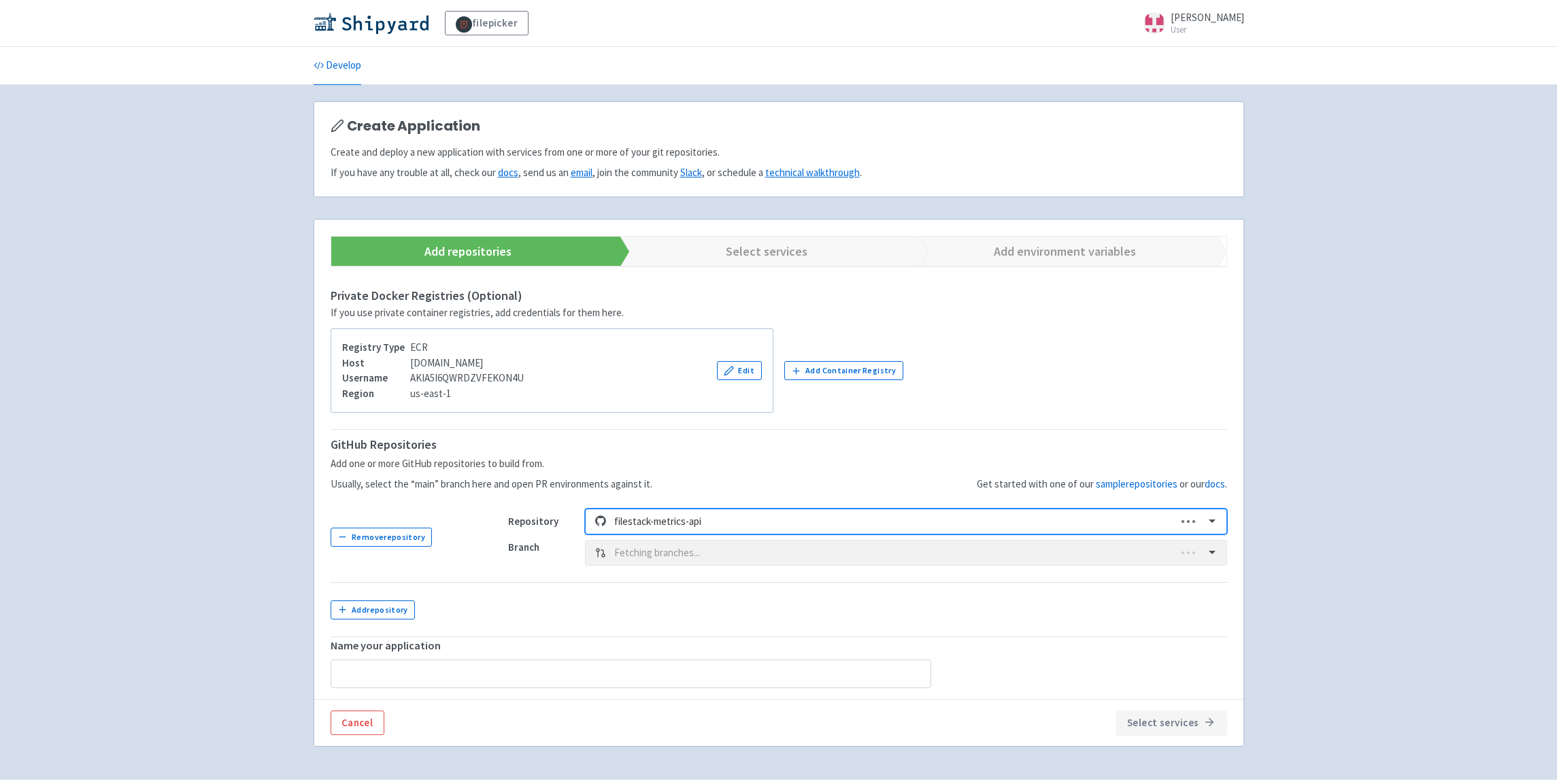
type input "filestack-metrics-api"
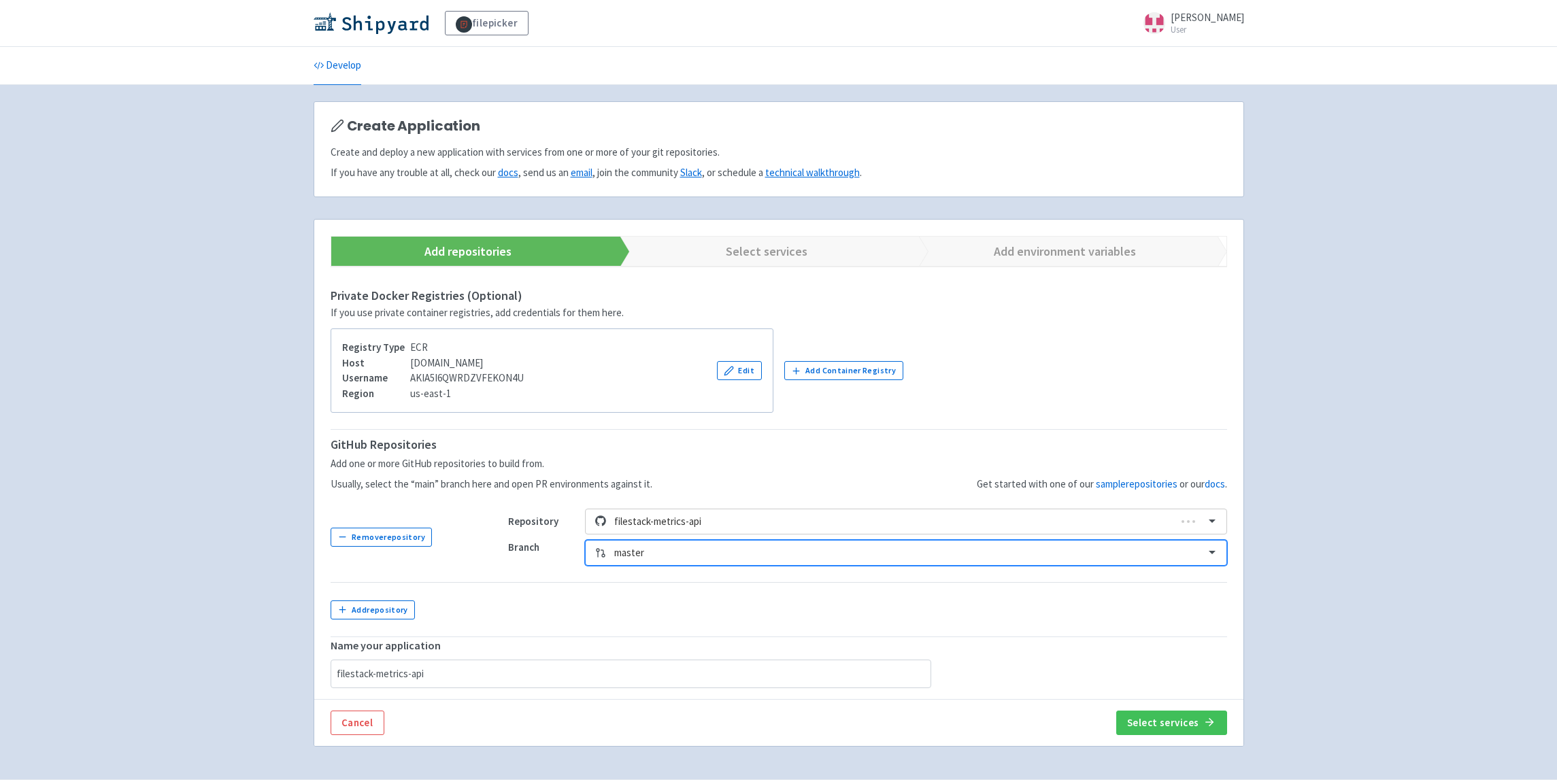
click at [678, 555] on div at bounding box center [905, 552] width 581 height 18
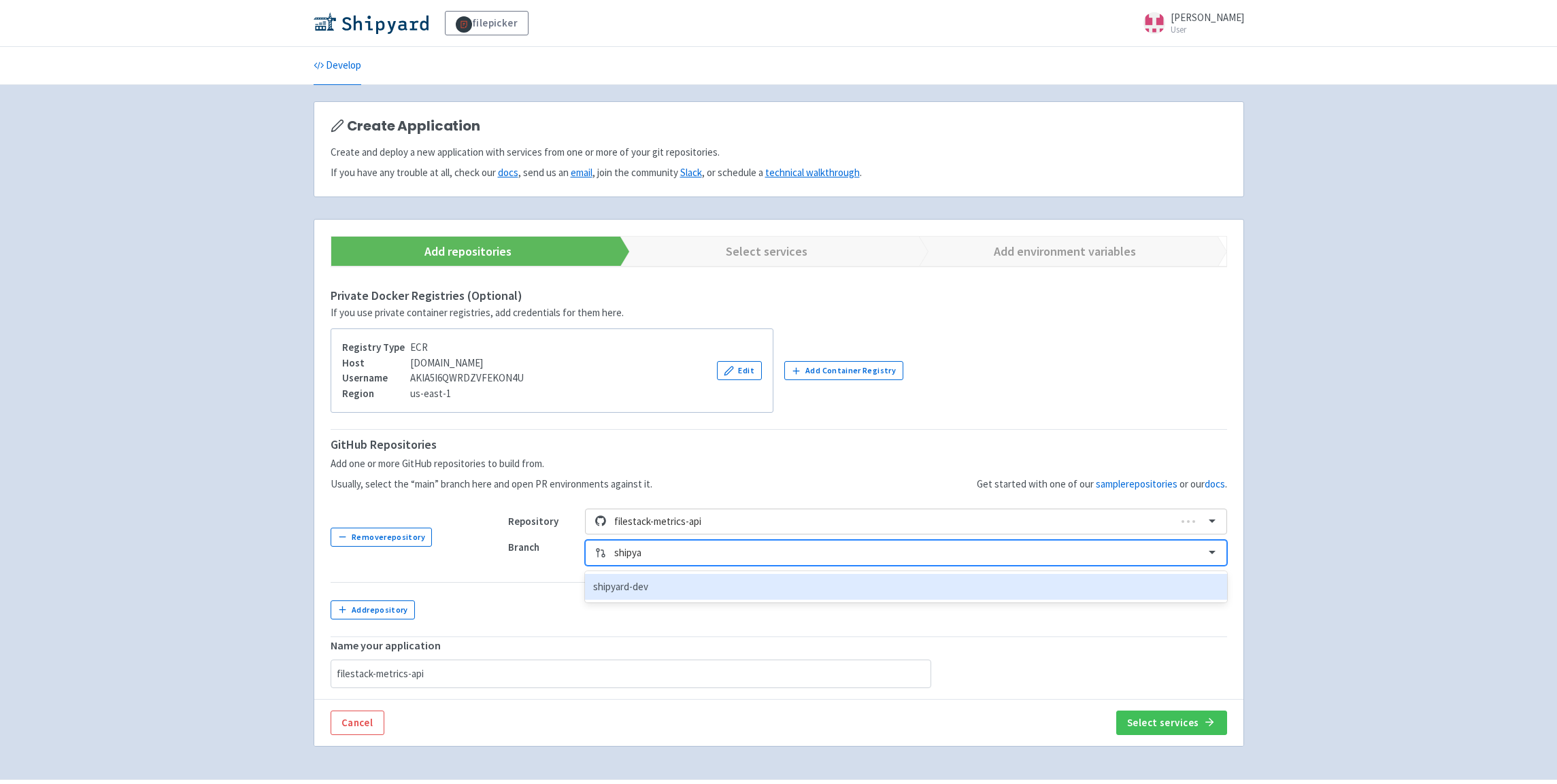
type input "shipyar"
click at [683, 581] on div "shipyard-dev" at bounding box center [906, 587] width 642 height 26
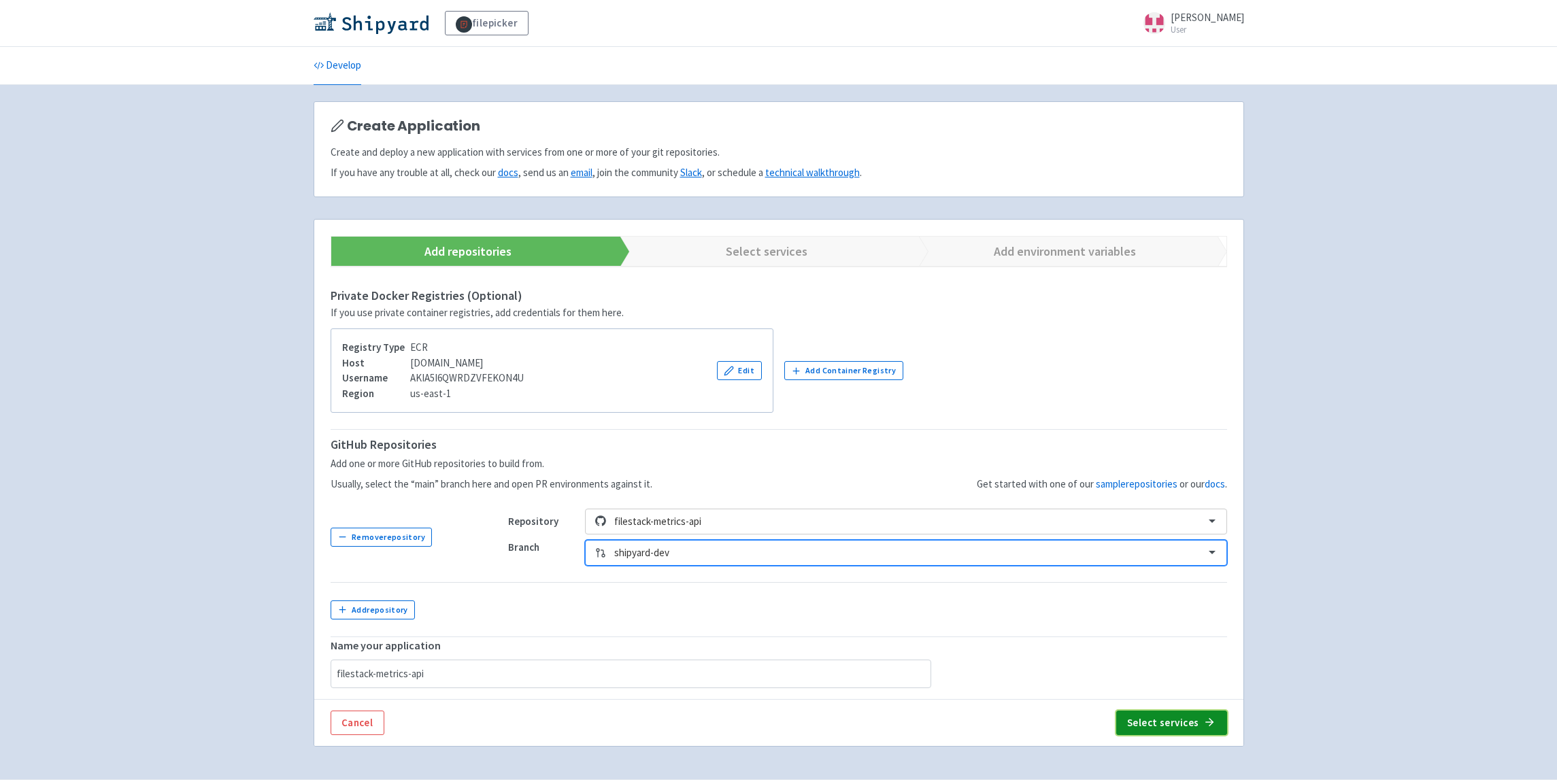
click at [1206, 720] on icon "button" at bounding box center [1209, 722] width 13 height 13
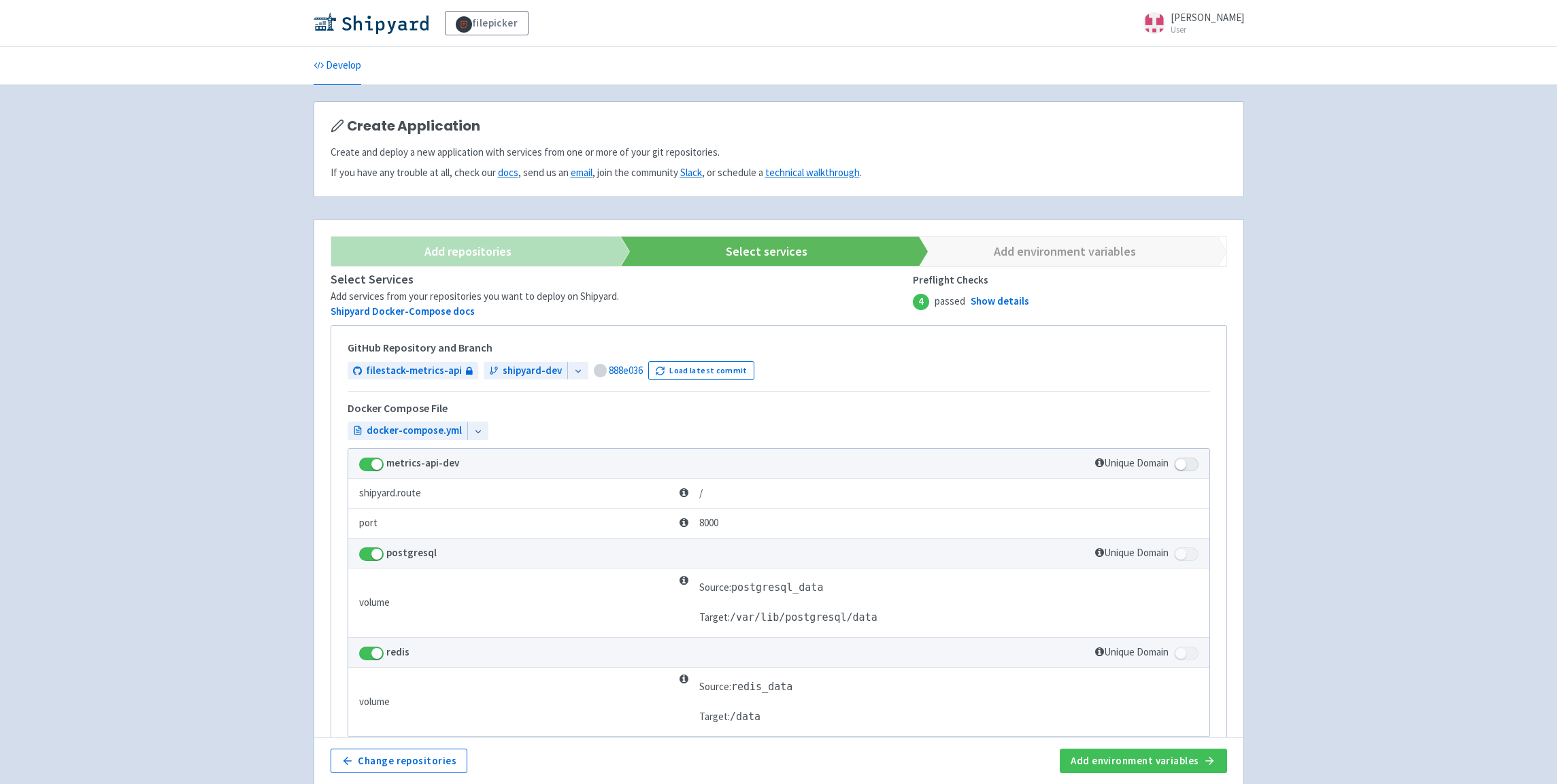
scroll to position [273, 0]
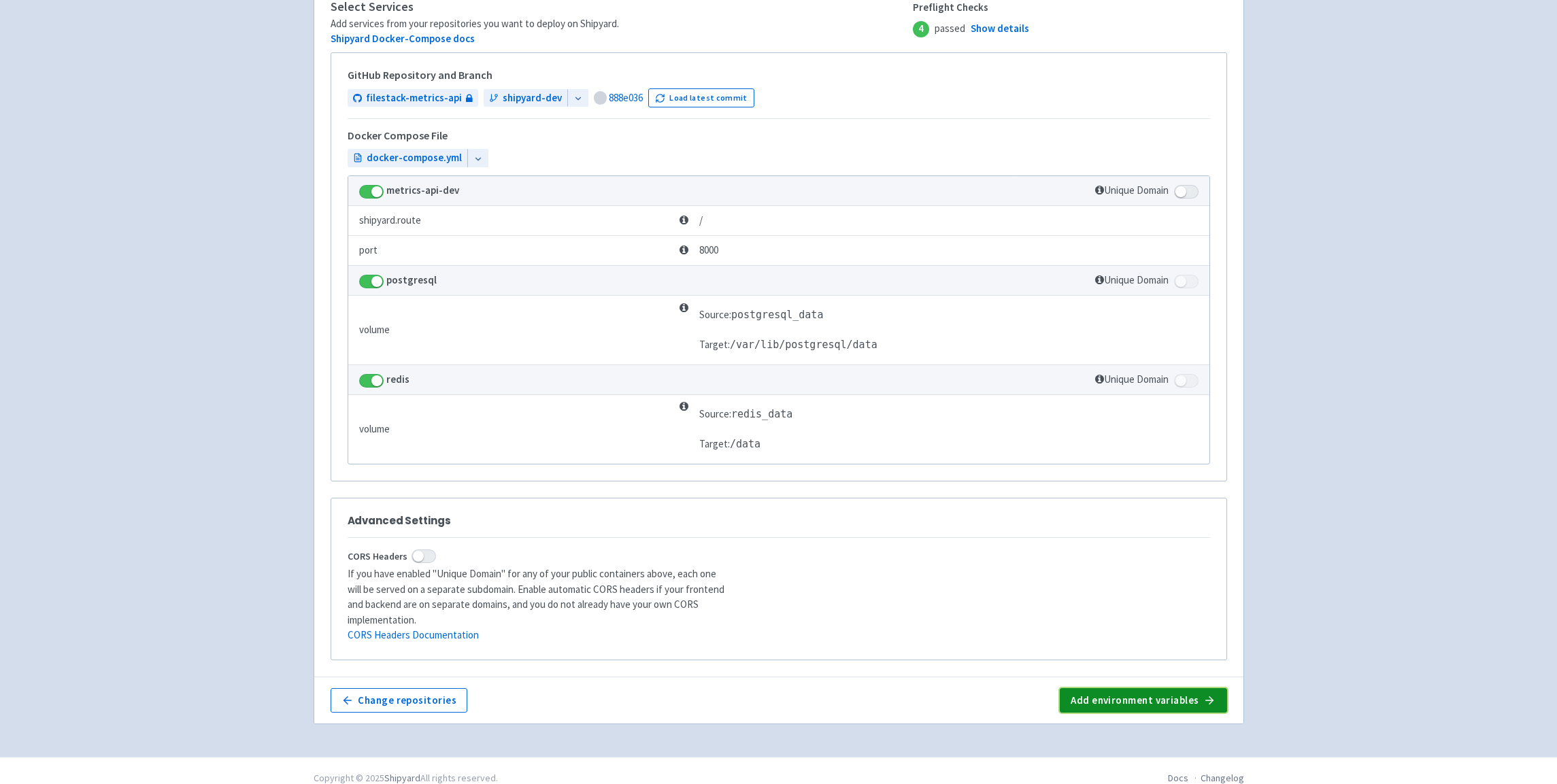
click at [1209, 694] on icon "button" at bounding box center [1209, 700] width 13 height 13
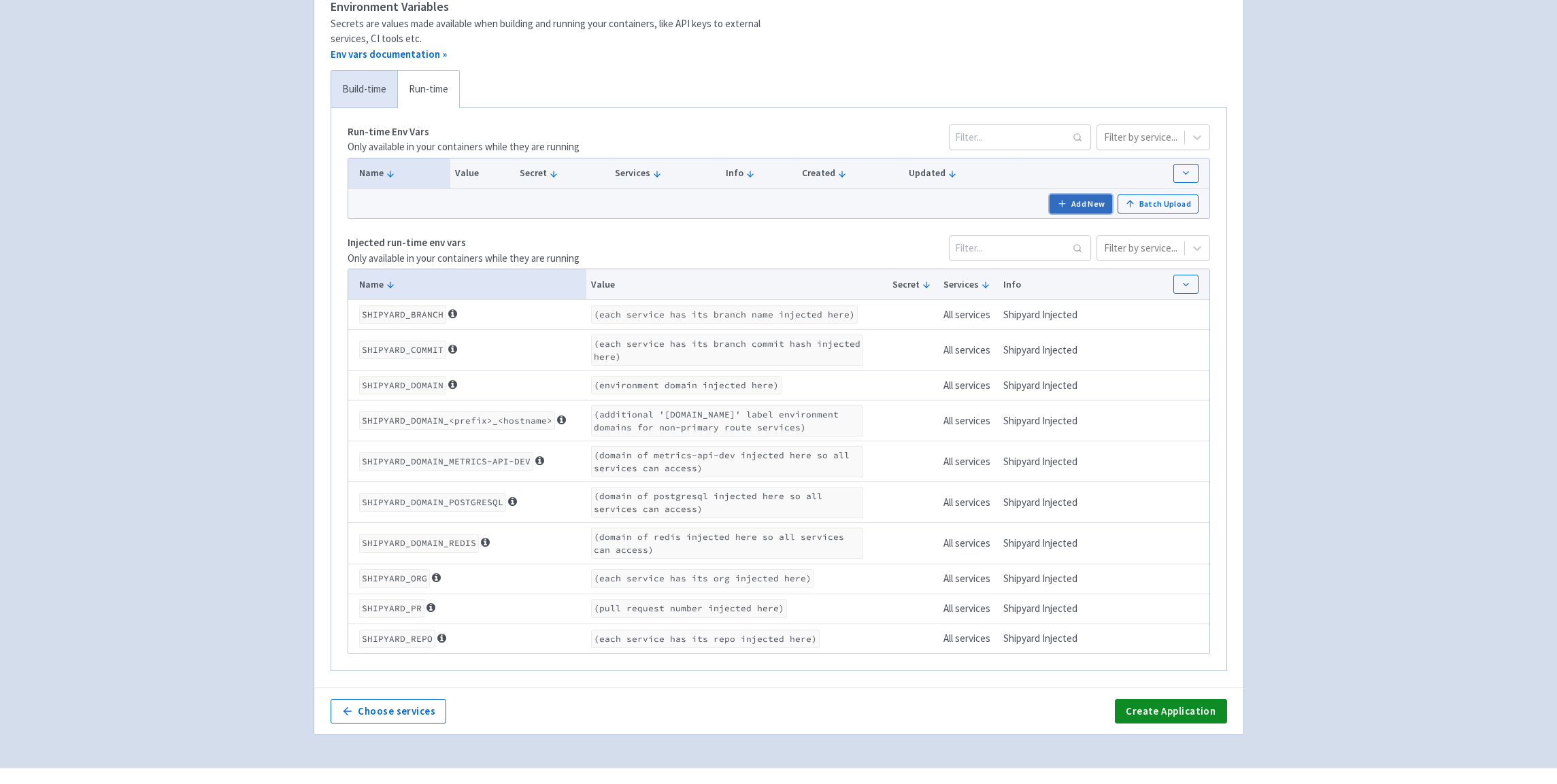
click at [1079, 207] on button "Add New" at bounding box center [1081, 205] width 63 height 19
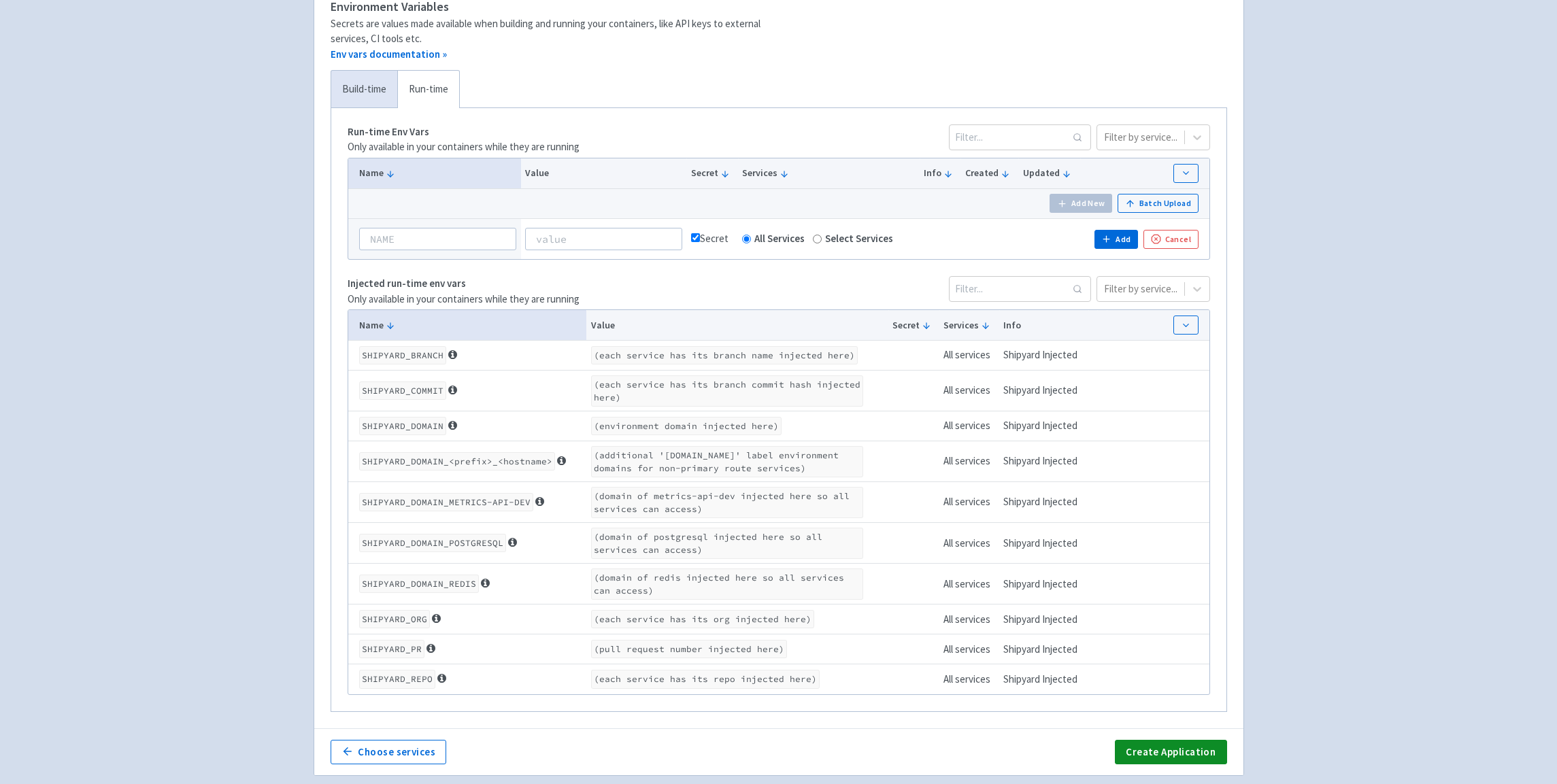
click at [458, 236] on input at bounding box center [438, 239] width 158 height 22
click at [440, 237] on input at bounding box center [438, 239] width 158 height 22
paste input "GITHUB_TOKEN"
type input "GITHUB_TOKEN"
click at [654, 234] on input at bounding box center [604, 239] width 157 height 22
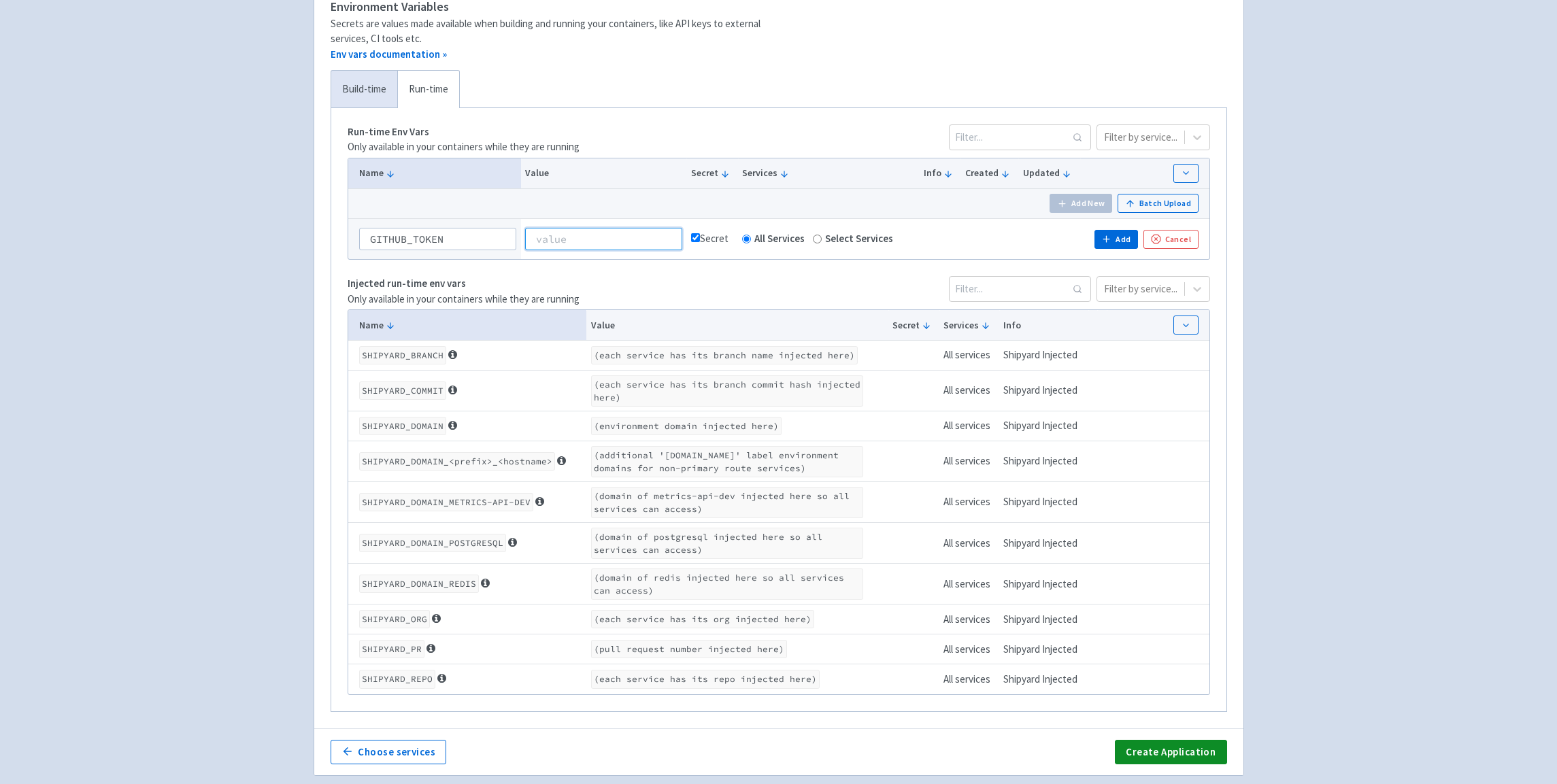
paste input "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"
type input "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"
click at [1035, 240] on td at bounding box center [1049, 239] width 62 height 41
click at [1117, 239] on button "Add" at bounding box center [1116, 239] width 44 height 19
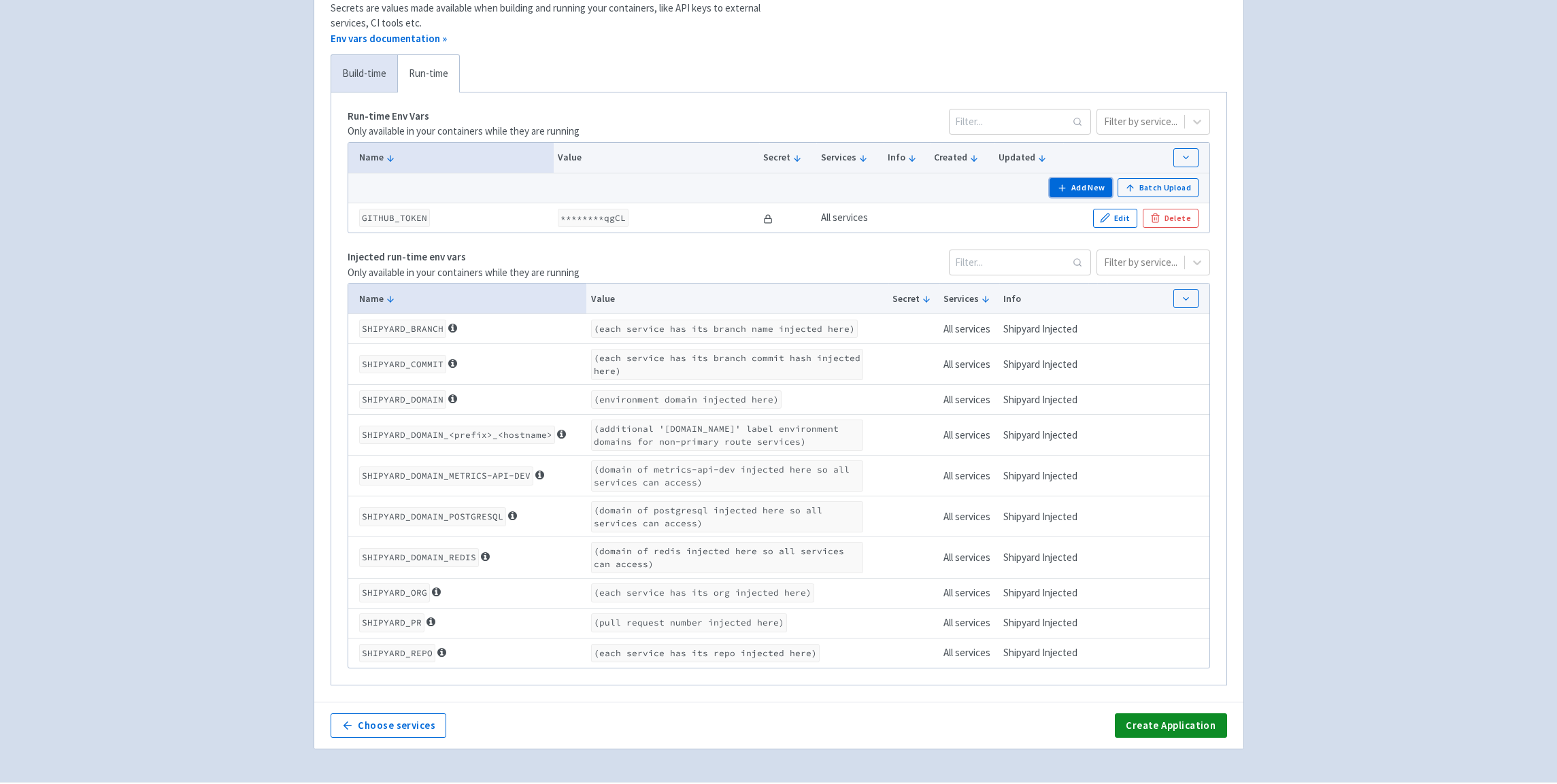
scroll to position [295, 0]
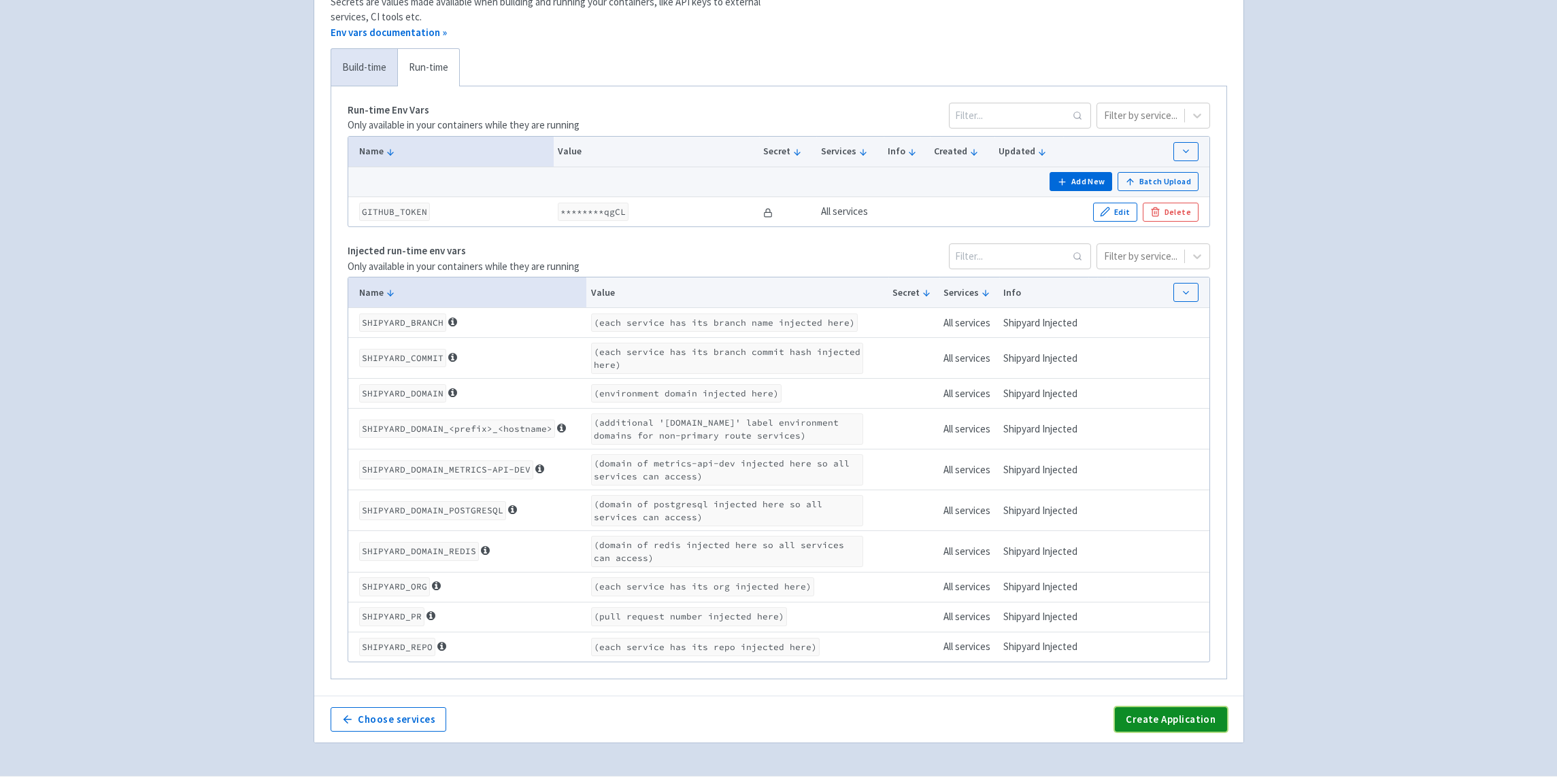
click at [1202, 721] on button "Create Application" at bounding box center [1171, 719] width 112 height 24
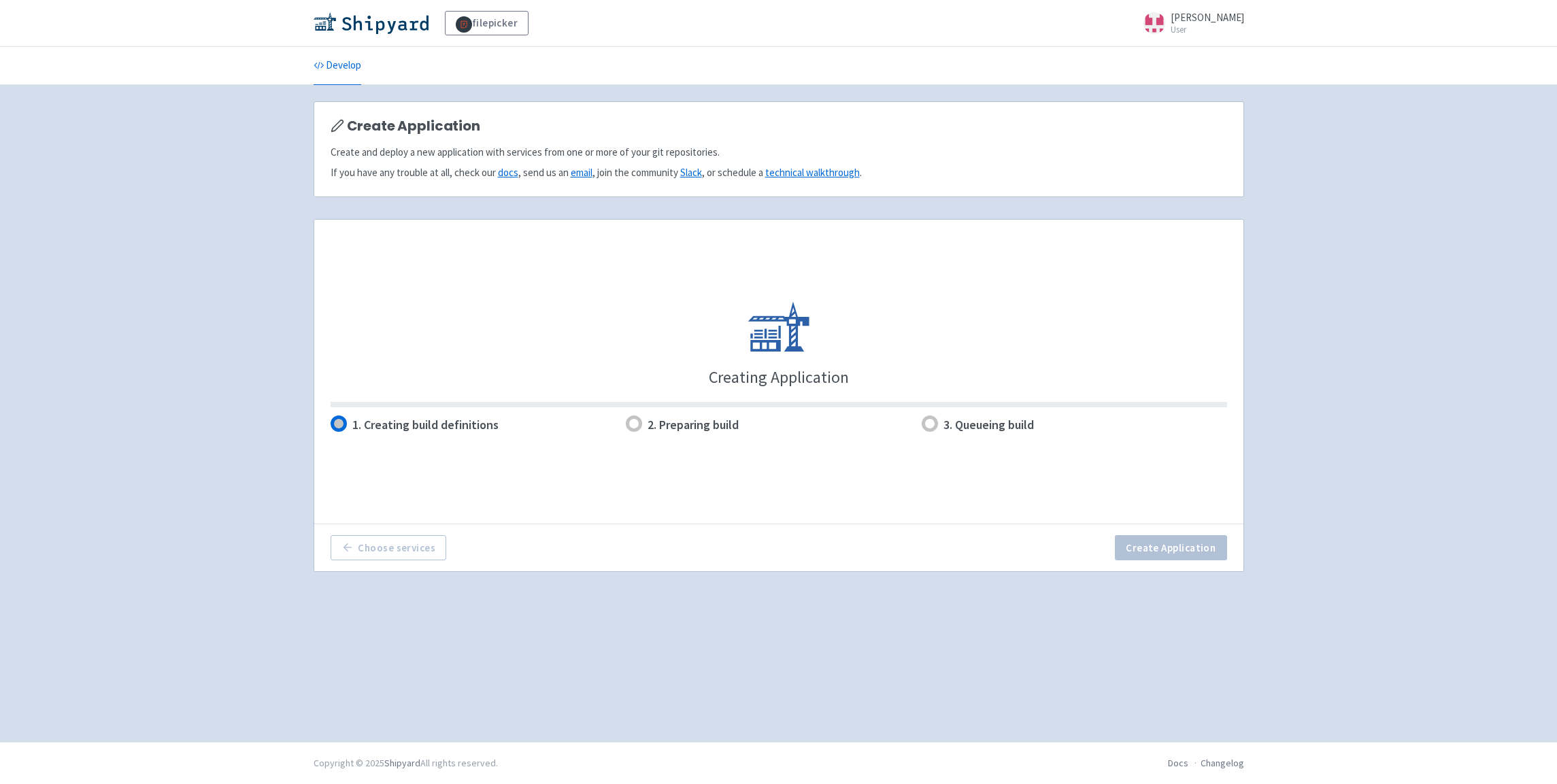
scroll to position [0, 0]
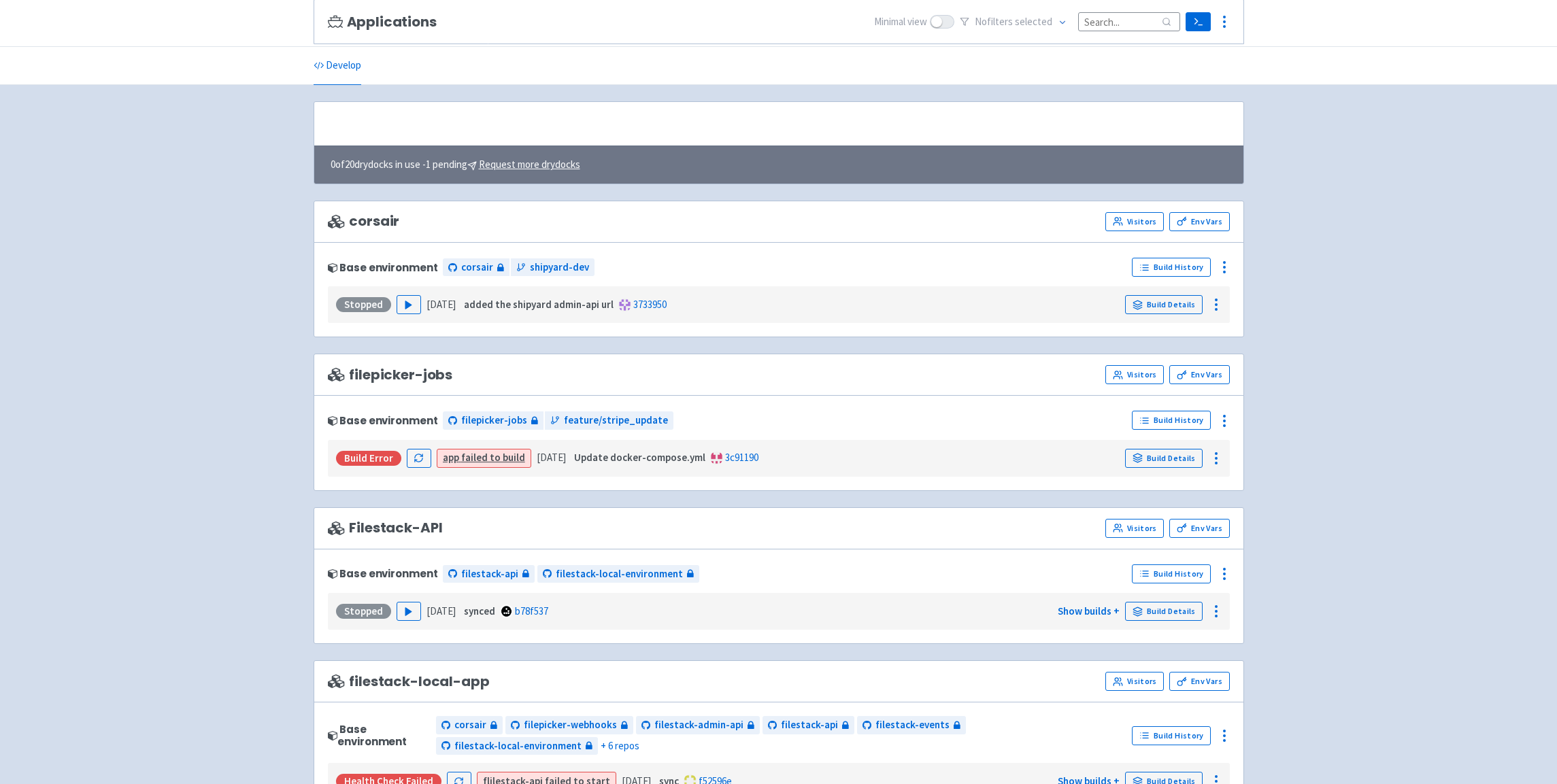
scroll to position [820, 0]
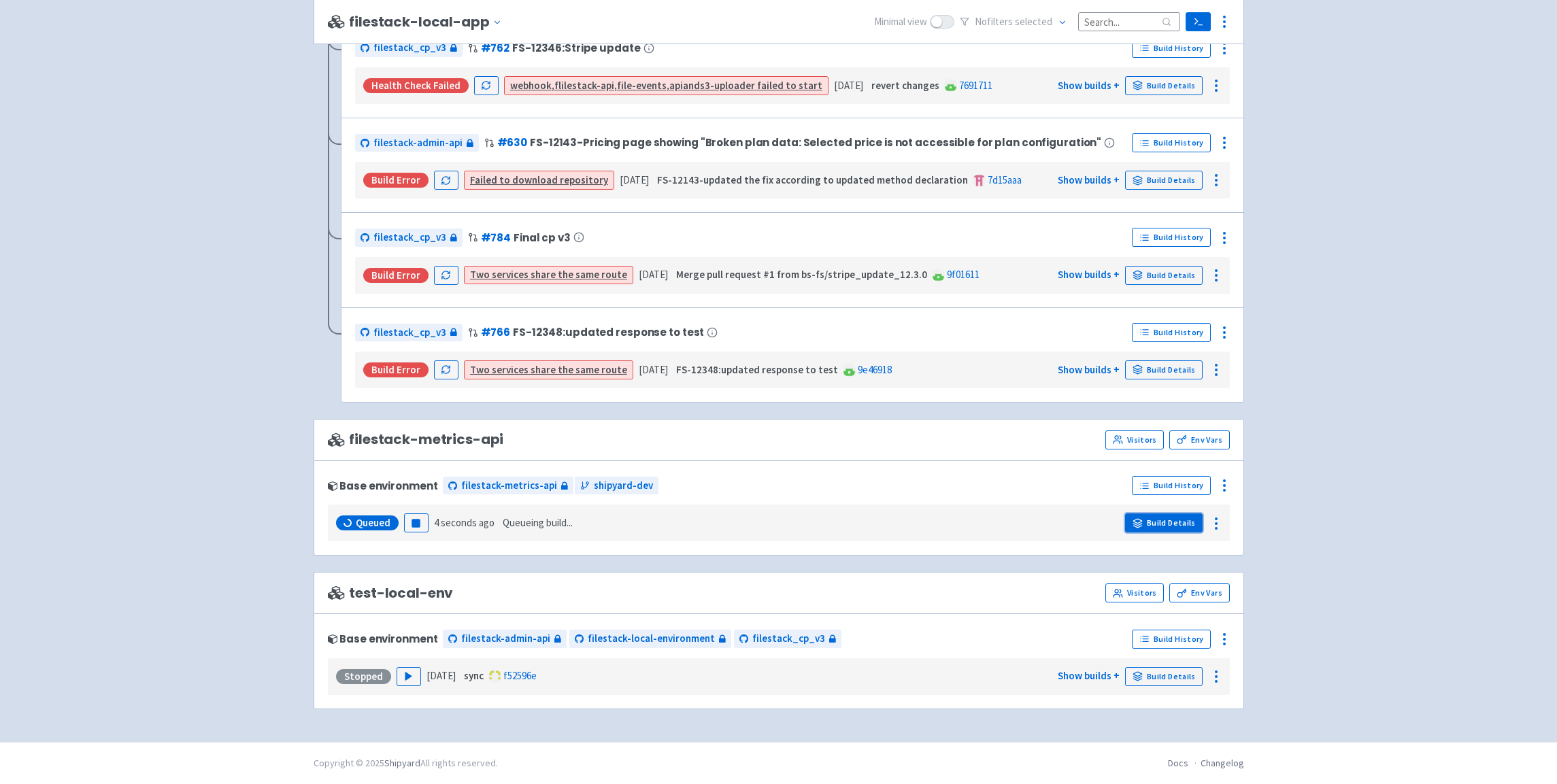
click at [1187, 525] on link "Build Details" at bounding box center [1164, 523] width 78 height 19
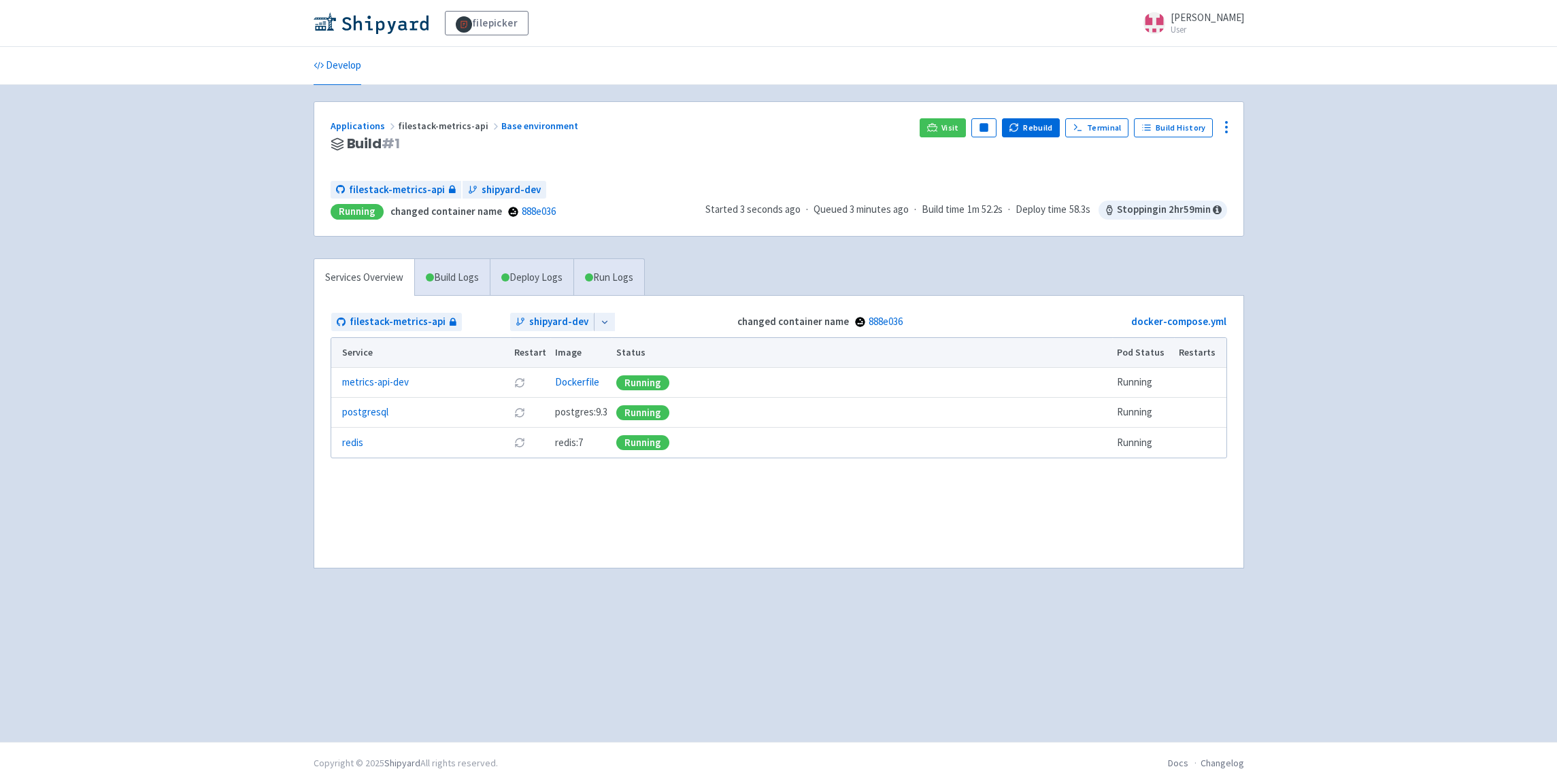
click at [187, 274] on div "filepicker selwin-sangha User Profile Sign out Develop" at bounding box center [778, 371] width 1557 height 742
click at [957, 131] on span "Visit" at bounding box center [950, 128] width 17 height 10
